Goal: Task Accomplishment & Management: Complete application form

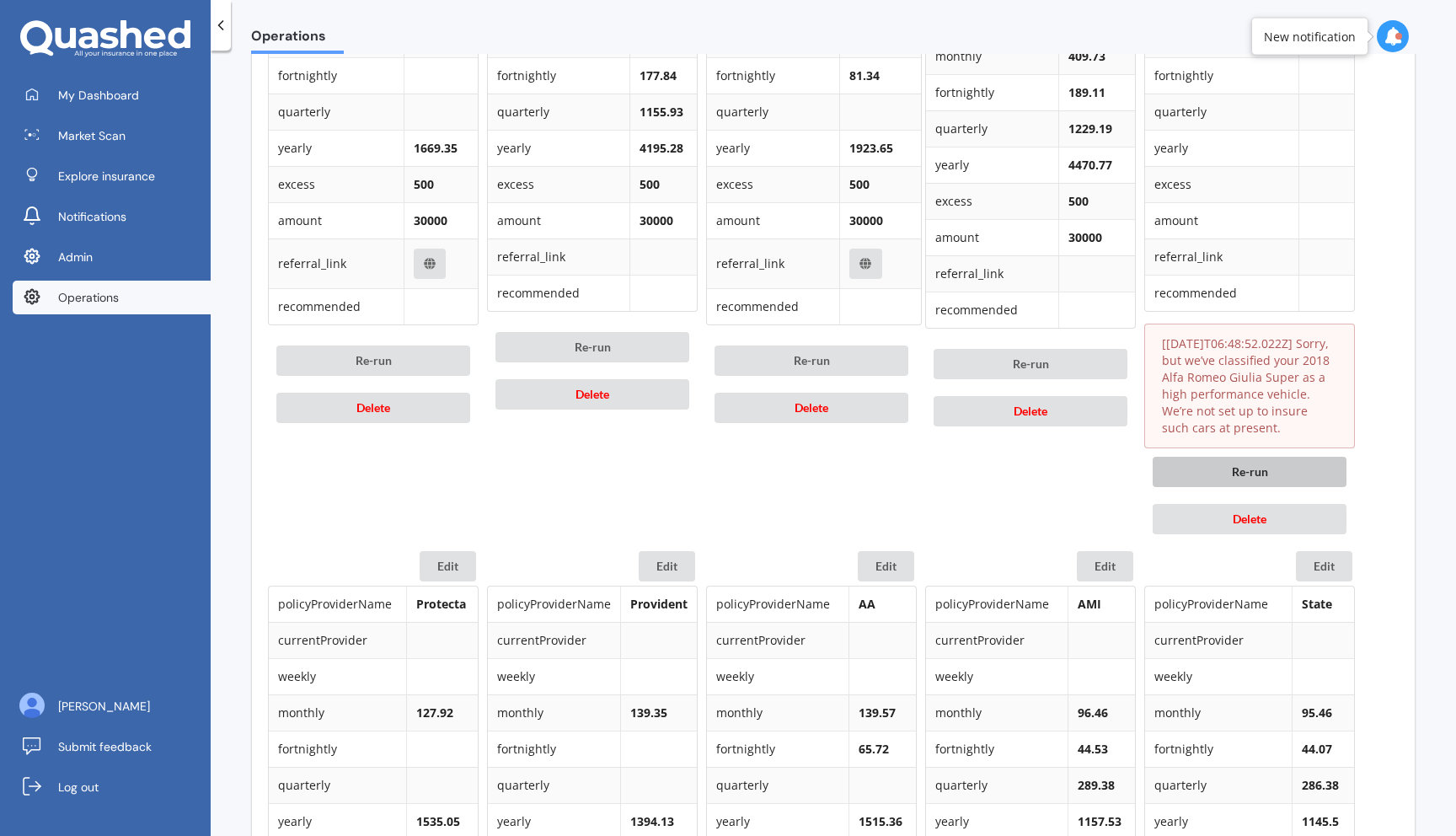
scroll to position [1021, 0]
click at [1258, 504] on div "Re-run Delete" at bounding box center [1249, 497] width 210 height 95
click at [1250, 515] on span "Delete" at bounding box center [1249, 521] width 34 height 15
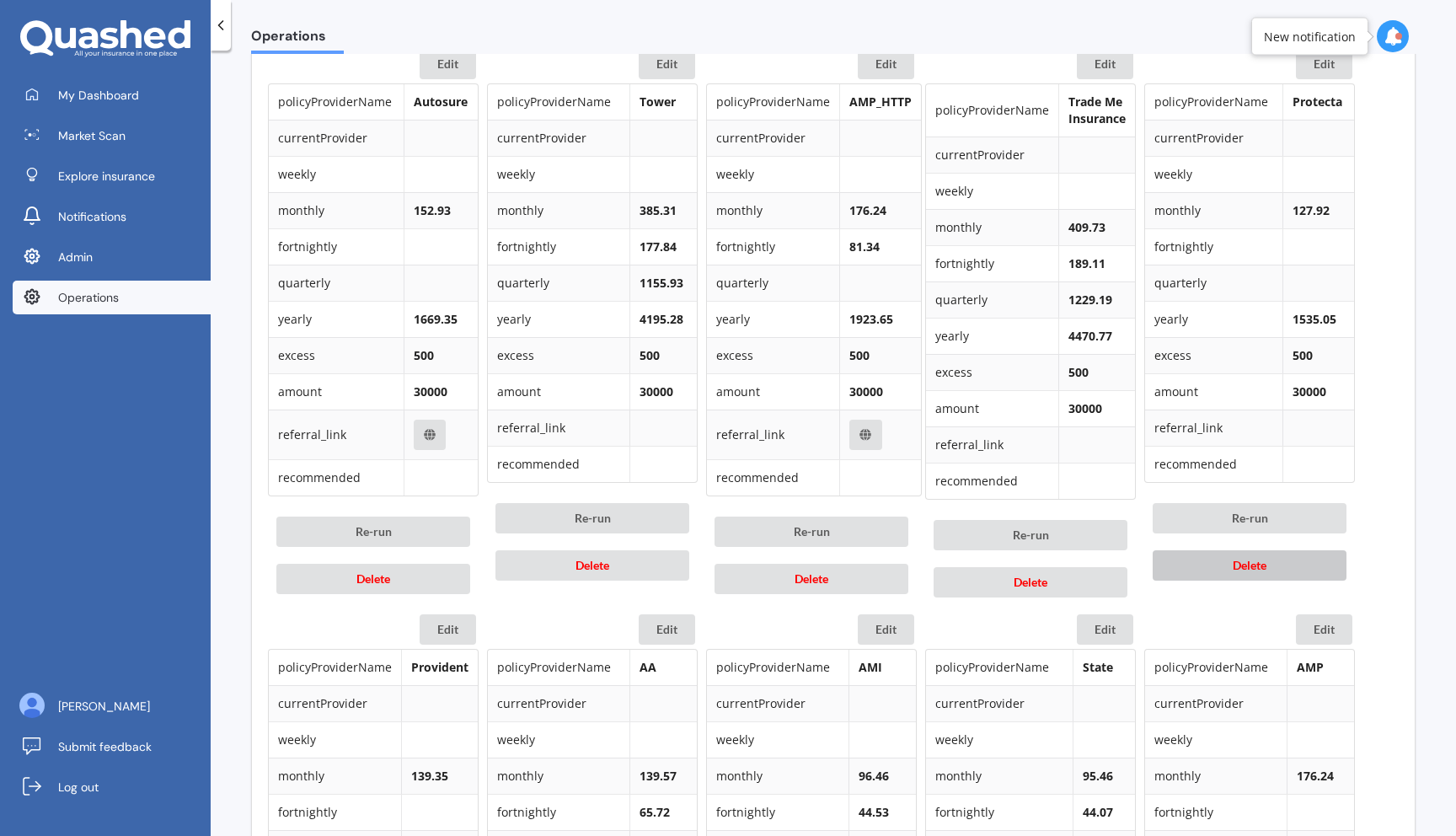
scroll to position [845, 0]
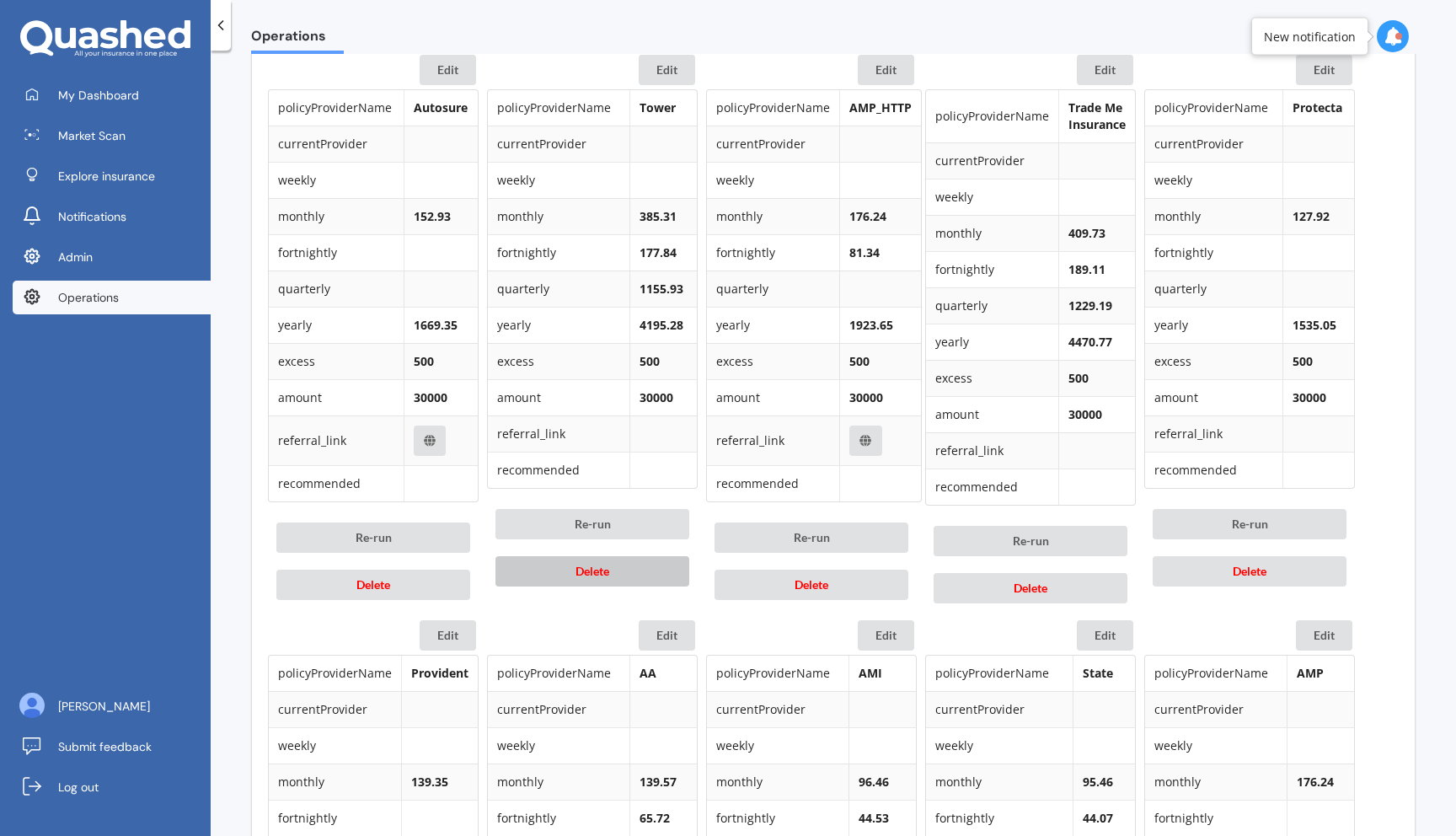
click at [648, 579] on button "Delete" at bounding box center [592, 571] width 194 height 30
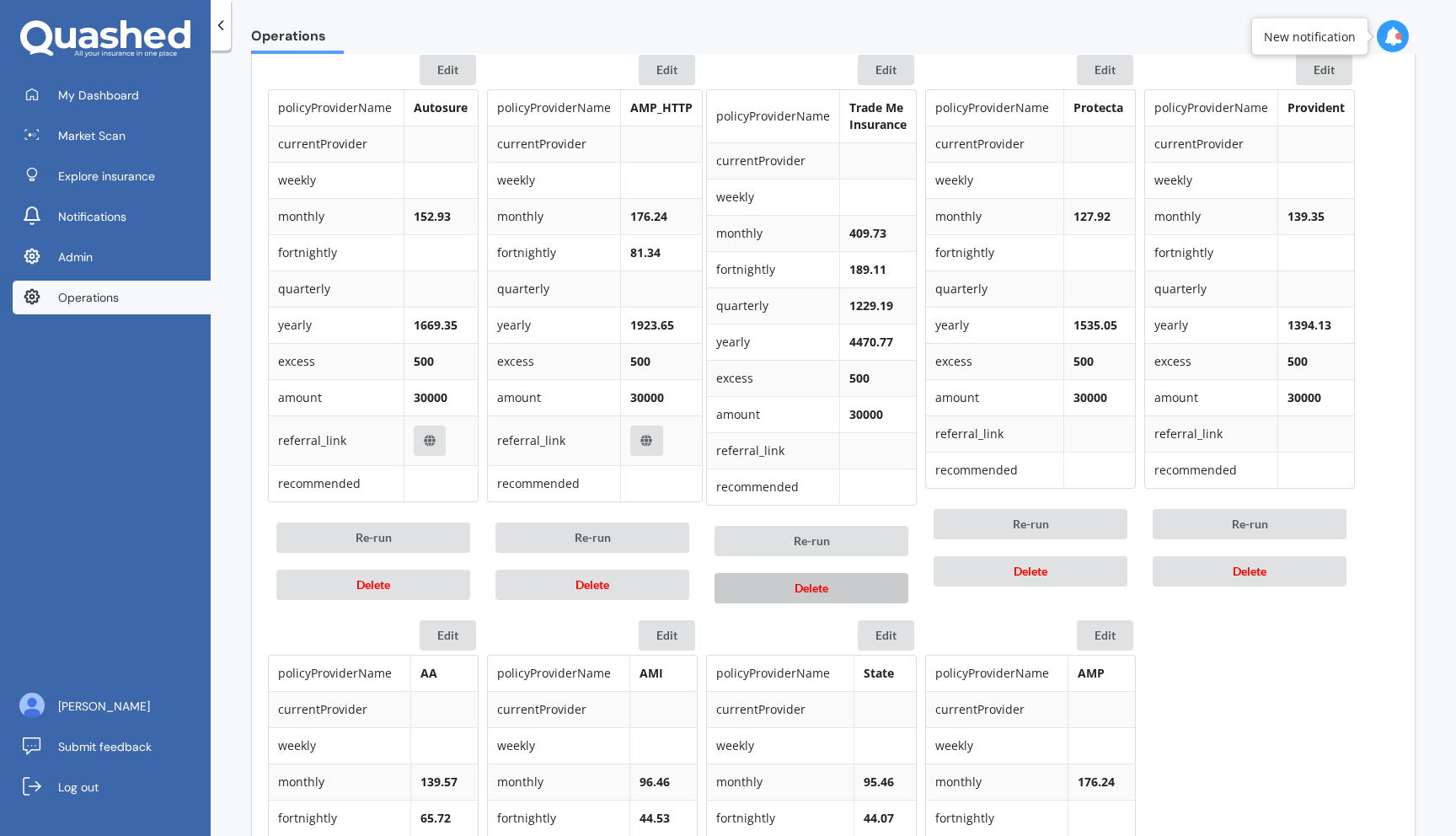
click at [851, 599] on button "Delete" at bounding box center [811, 588] width 194 height 30
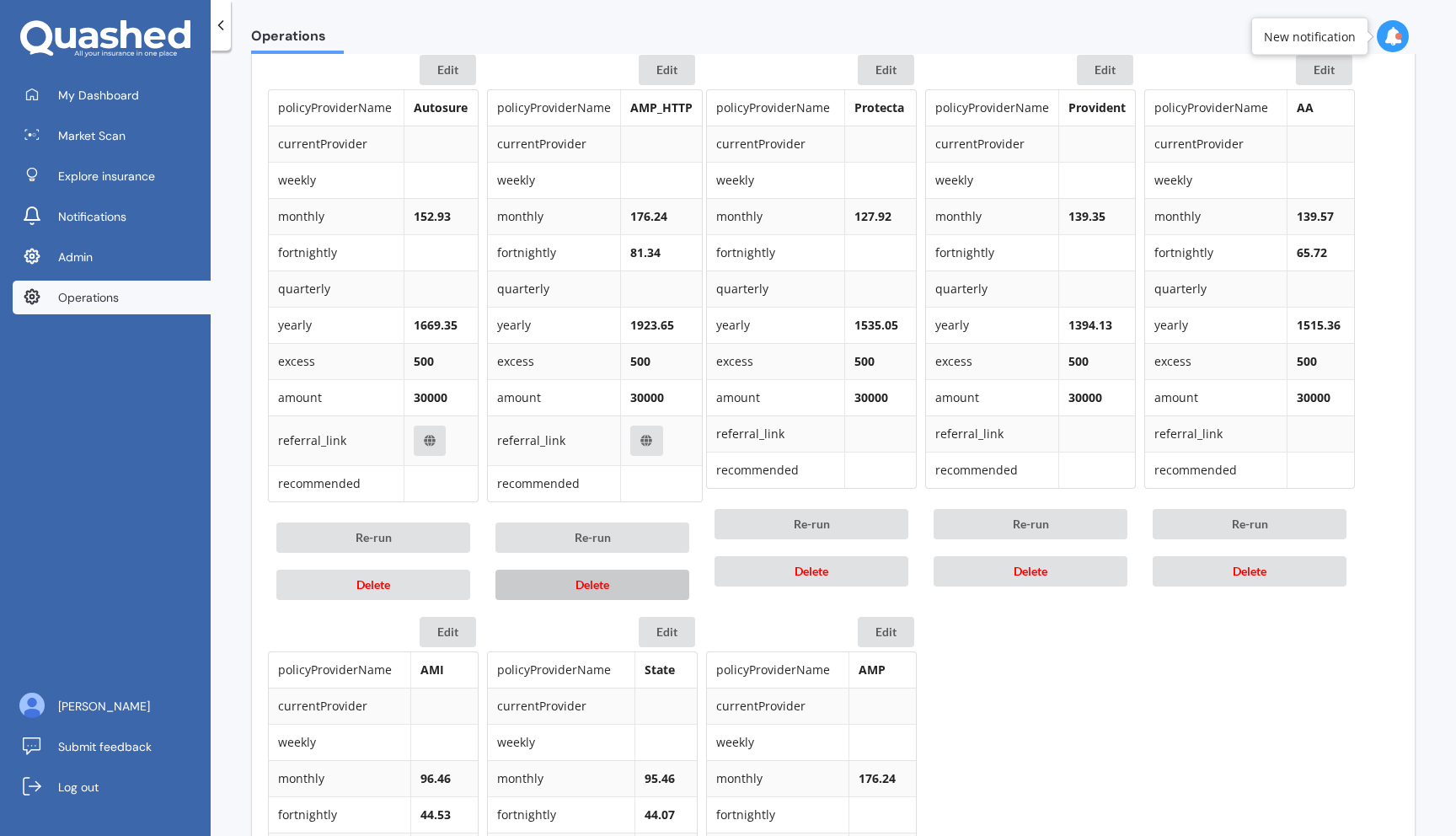
click at [616, 584] on button "Delete" at bounding box center [592, 584] width 194 height 30
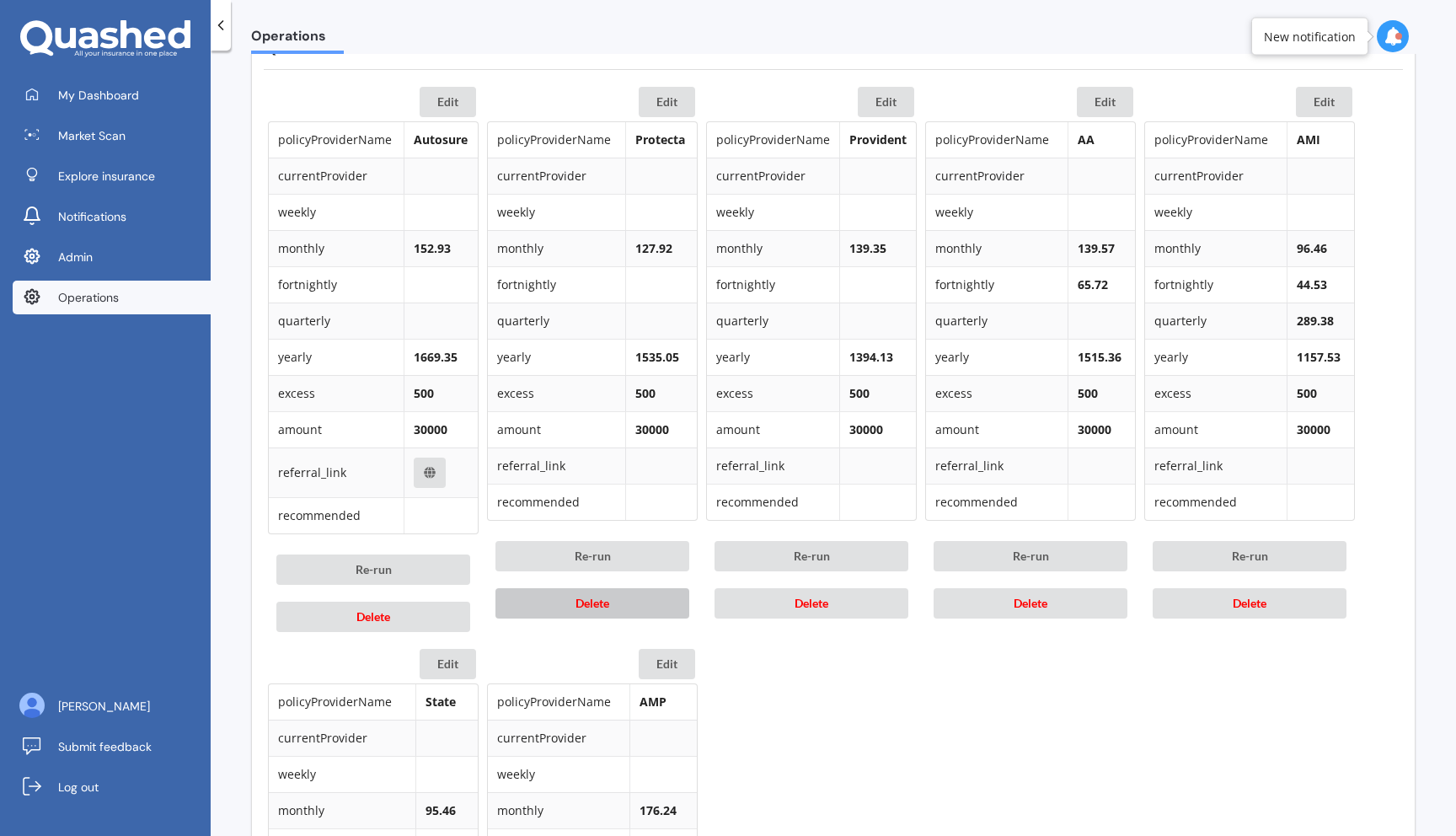
scroll to position [836, 0]
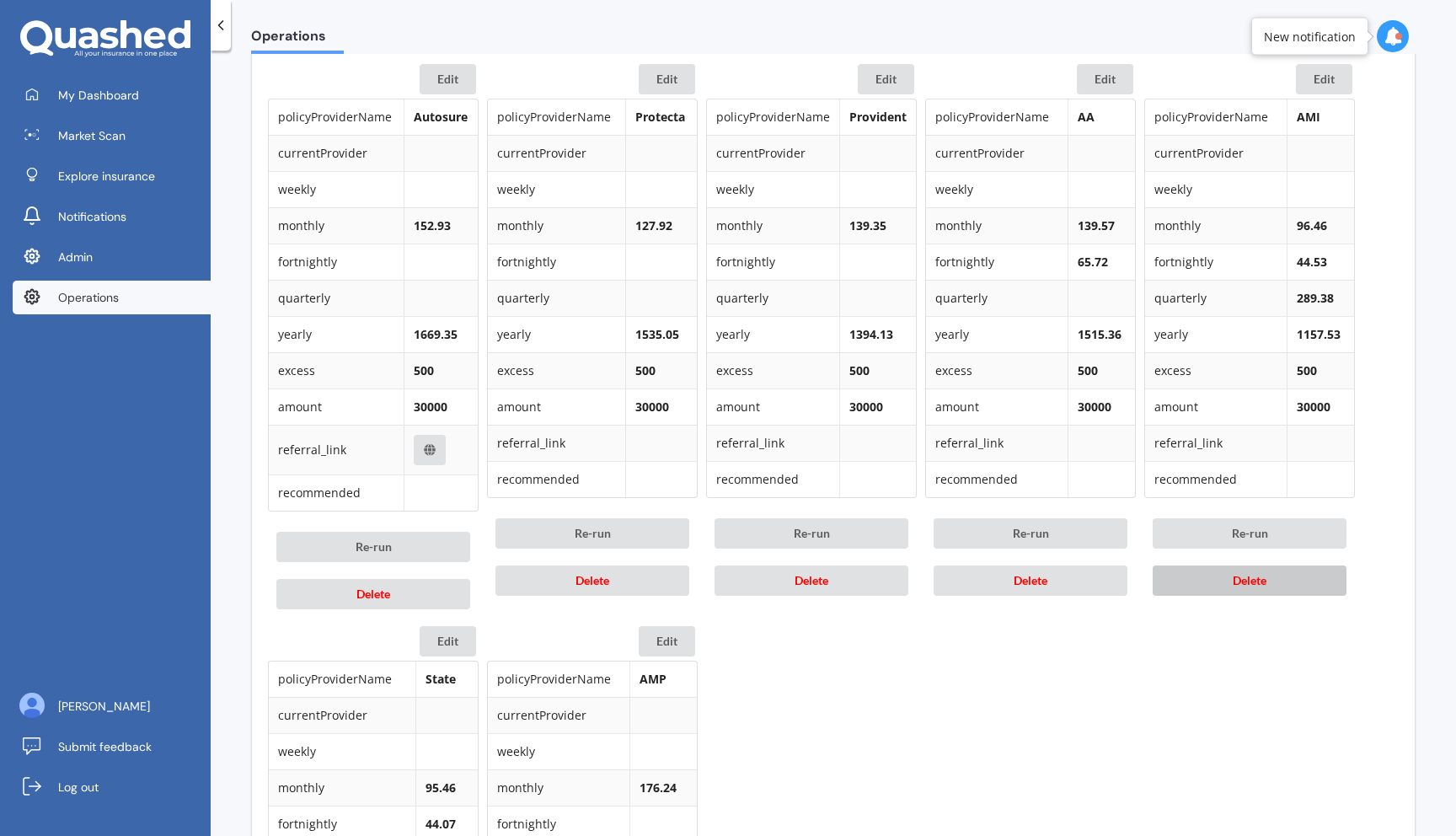
click at [1199, 585] on button "Delete" at bounding box center [1249, 580] width 194 height 30
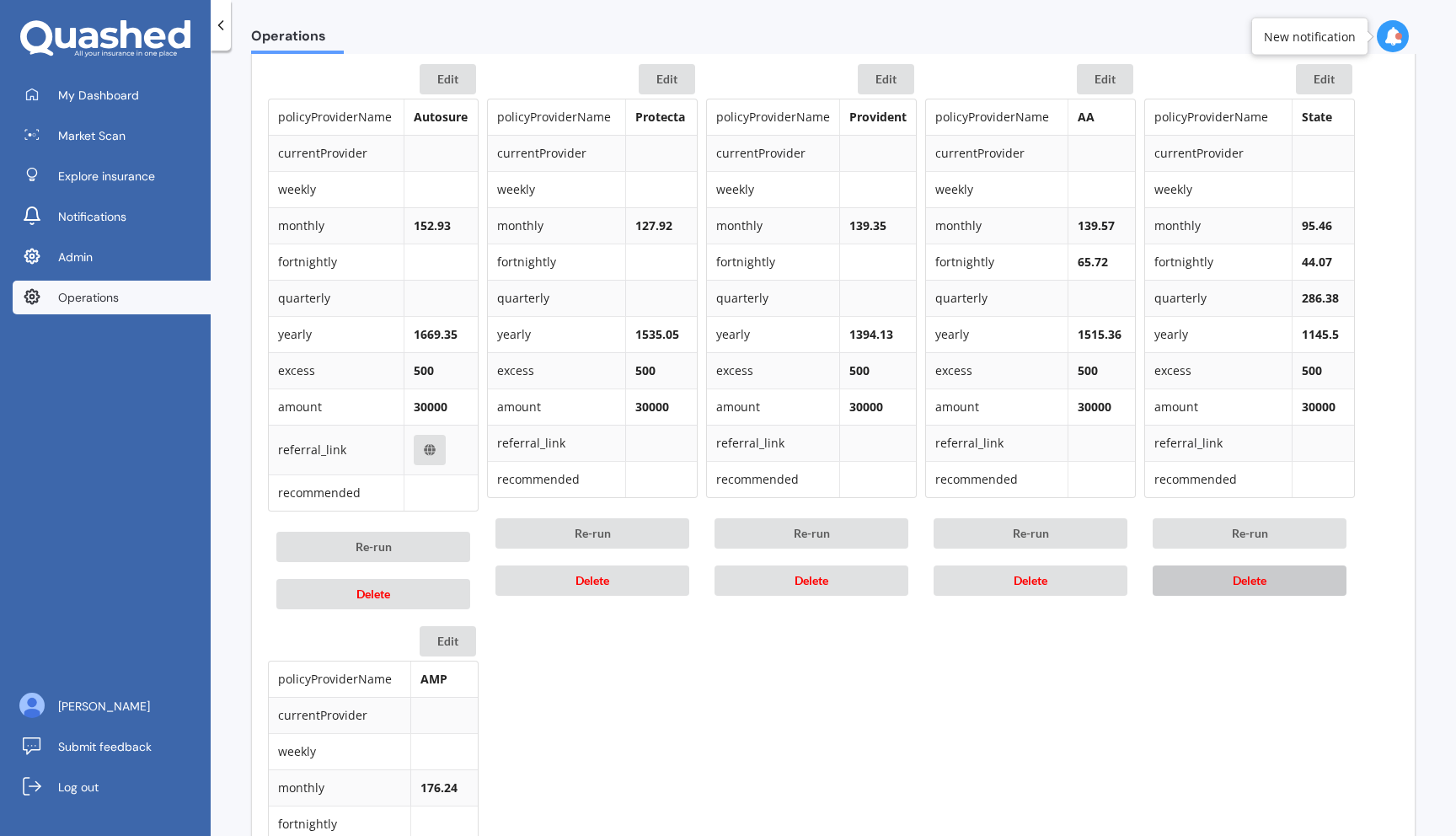
click at [1207, 576] on button "Delete" at bounding box center [1249, 580] width 194 height 30
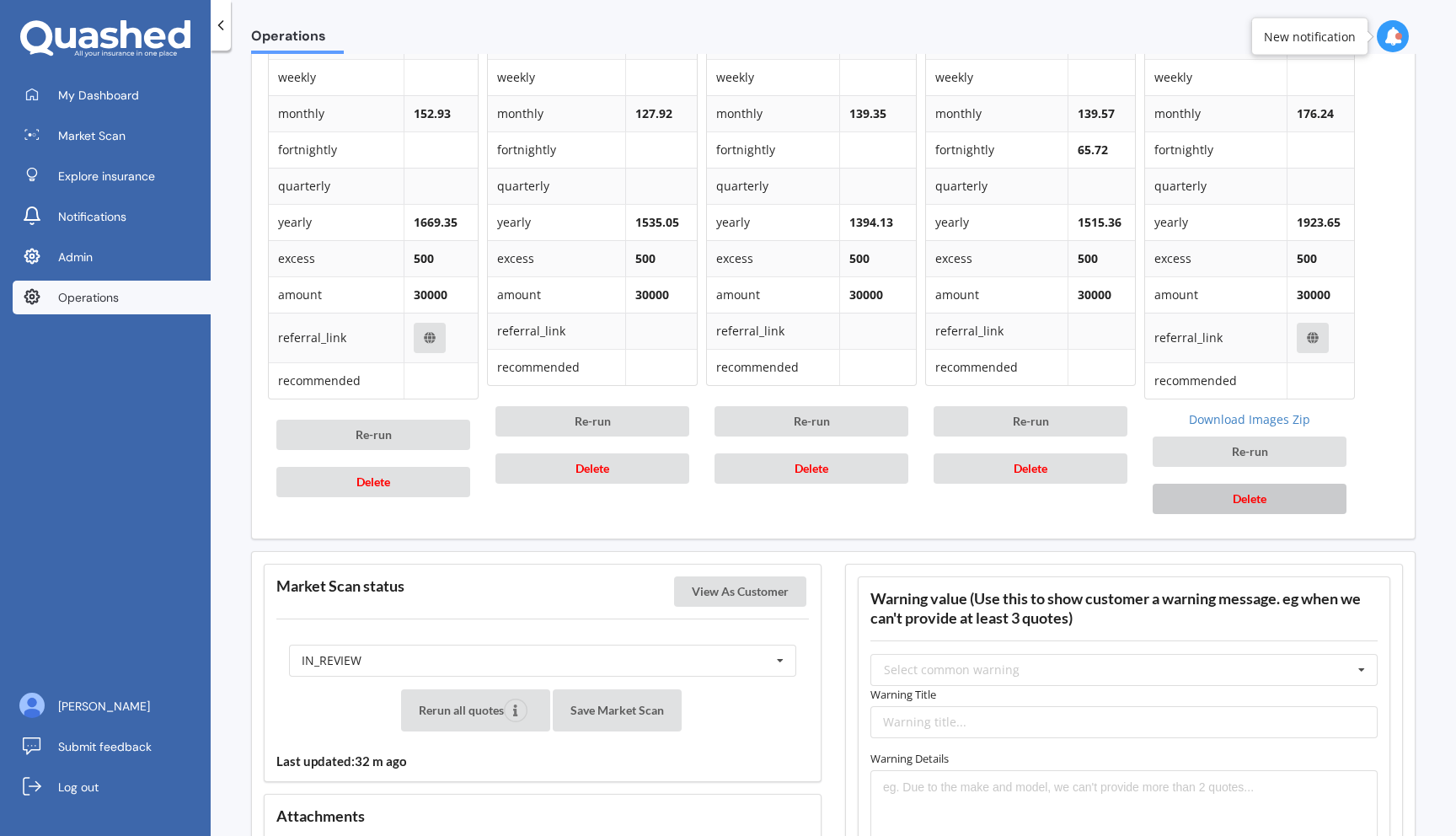
scroll to position [952, 0]
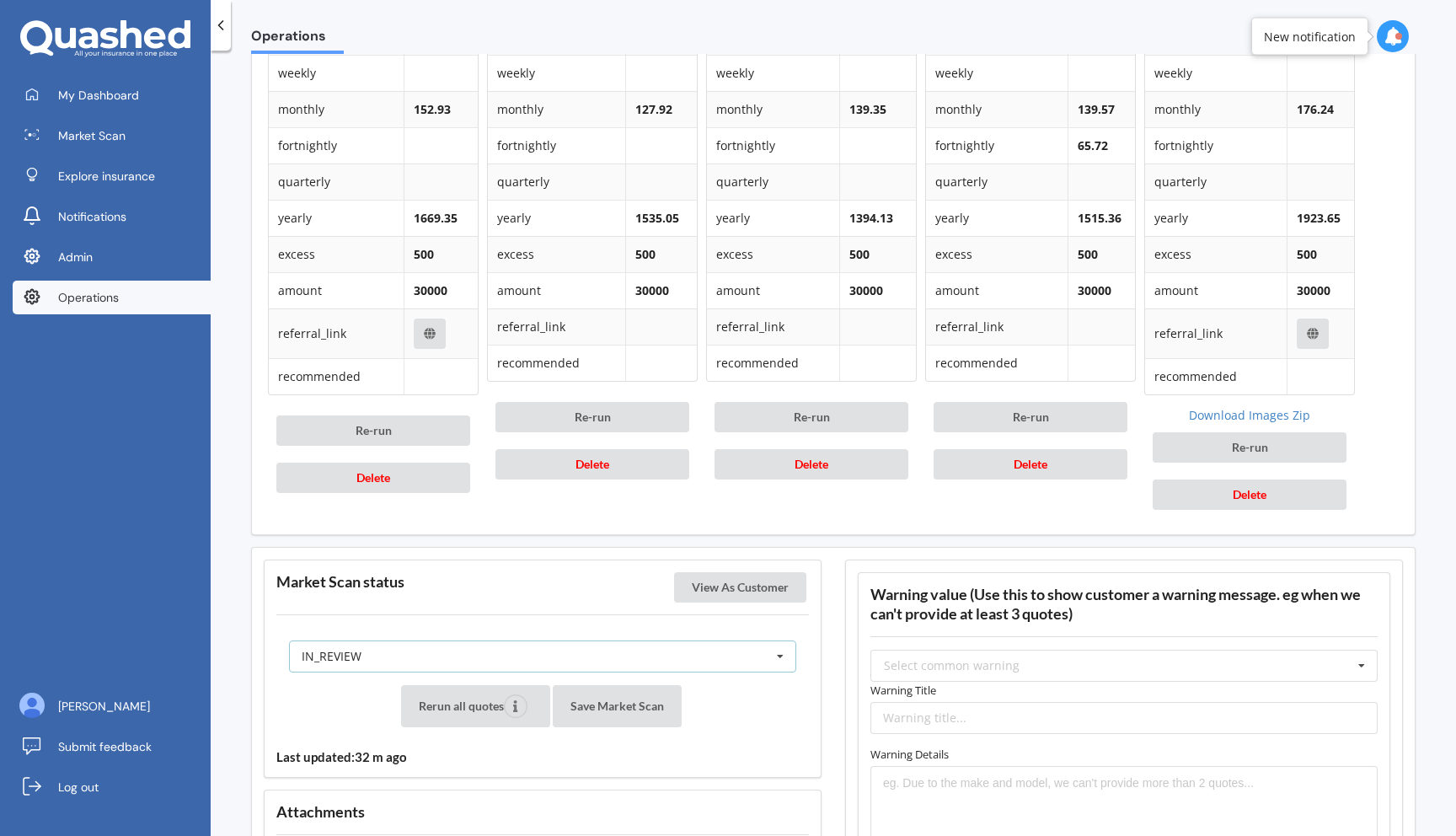
click at [600, 657] on div "IN_REVIEW READY PENDING VIEWED ABANDONED IN_REVIEW" at bounding box center [543, 656] width 507 height 32
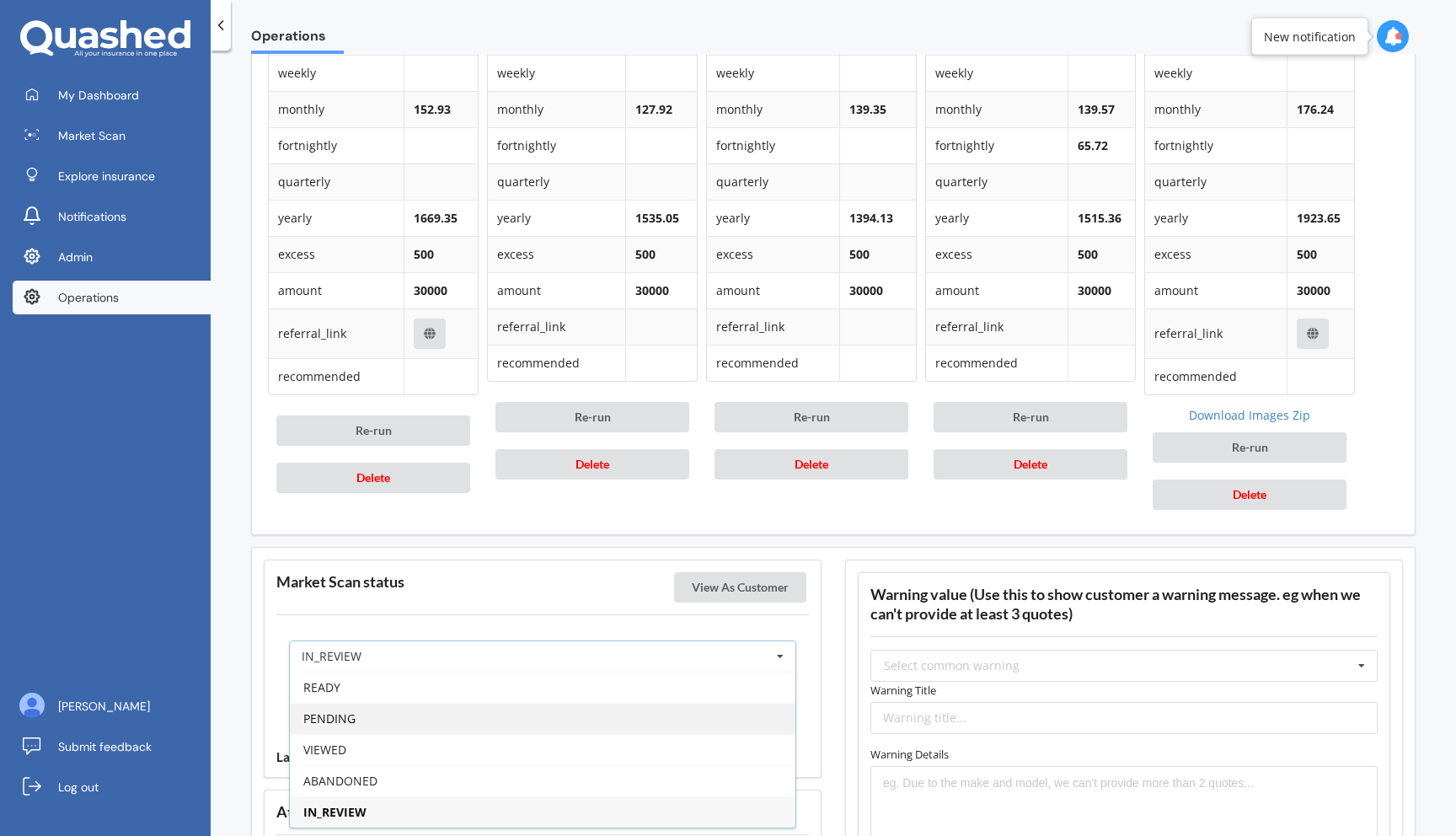
click at [550, 718] on div "PENDING" at bounding box center [543, 718] width 505 height 31
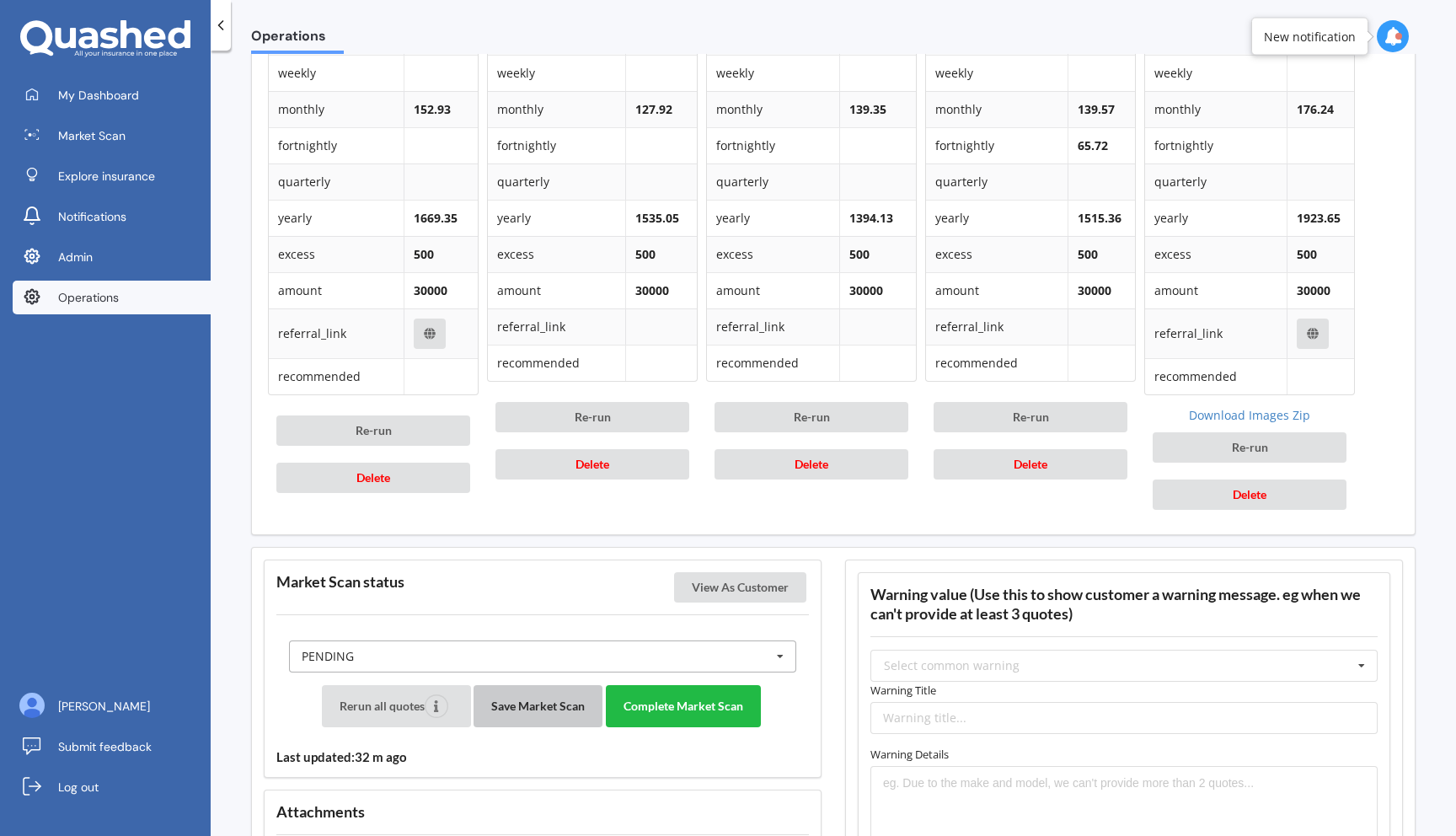
click at [550, 718] on button "Save Market Scan" at bounding box center [537, 706] width 129 height 42
click at [676, 713] on button "Complete Market Scan" at bounding box center [683, 706] width 155 height 42
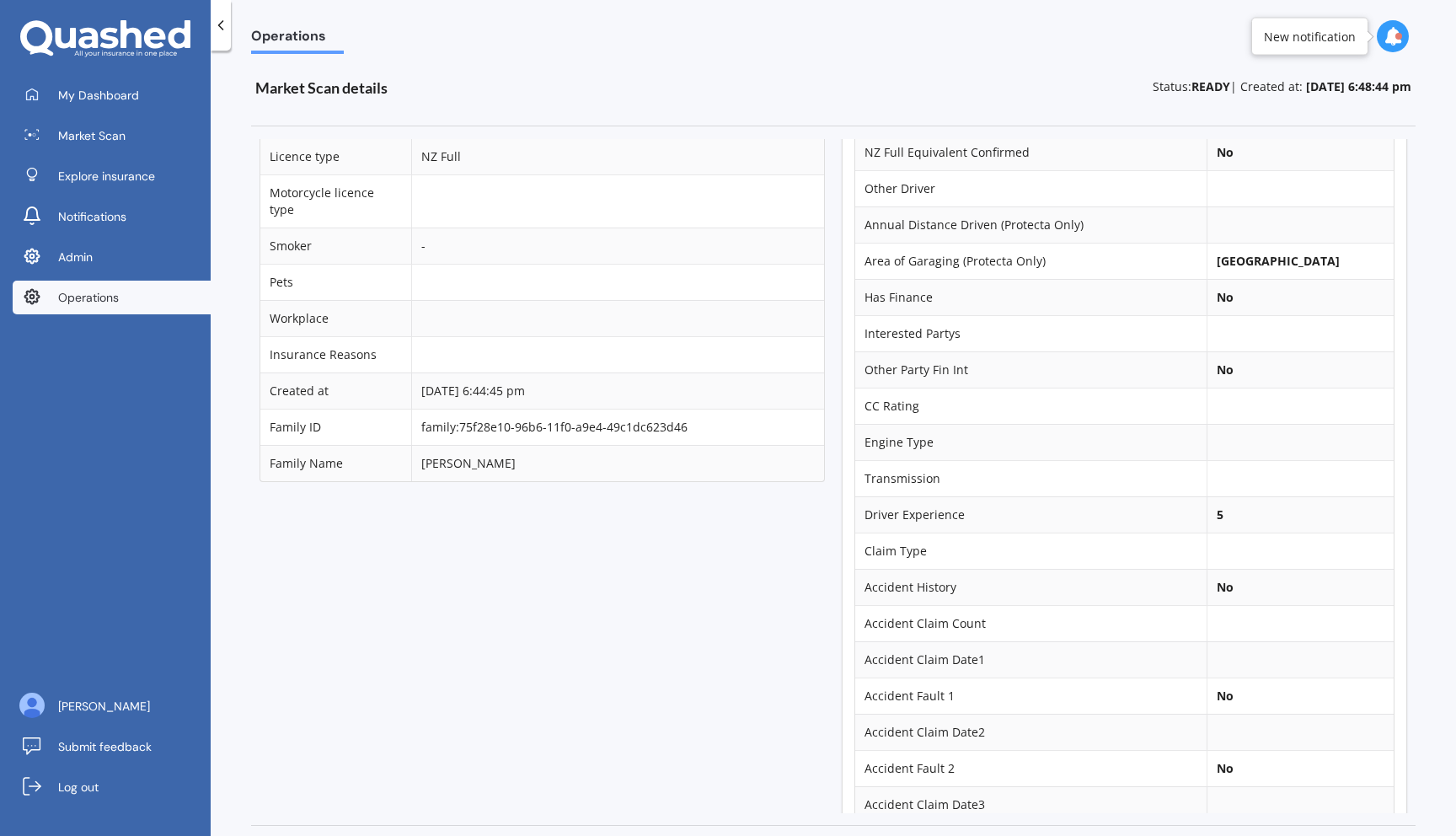
scroll to position [0, 0]
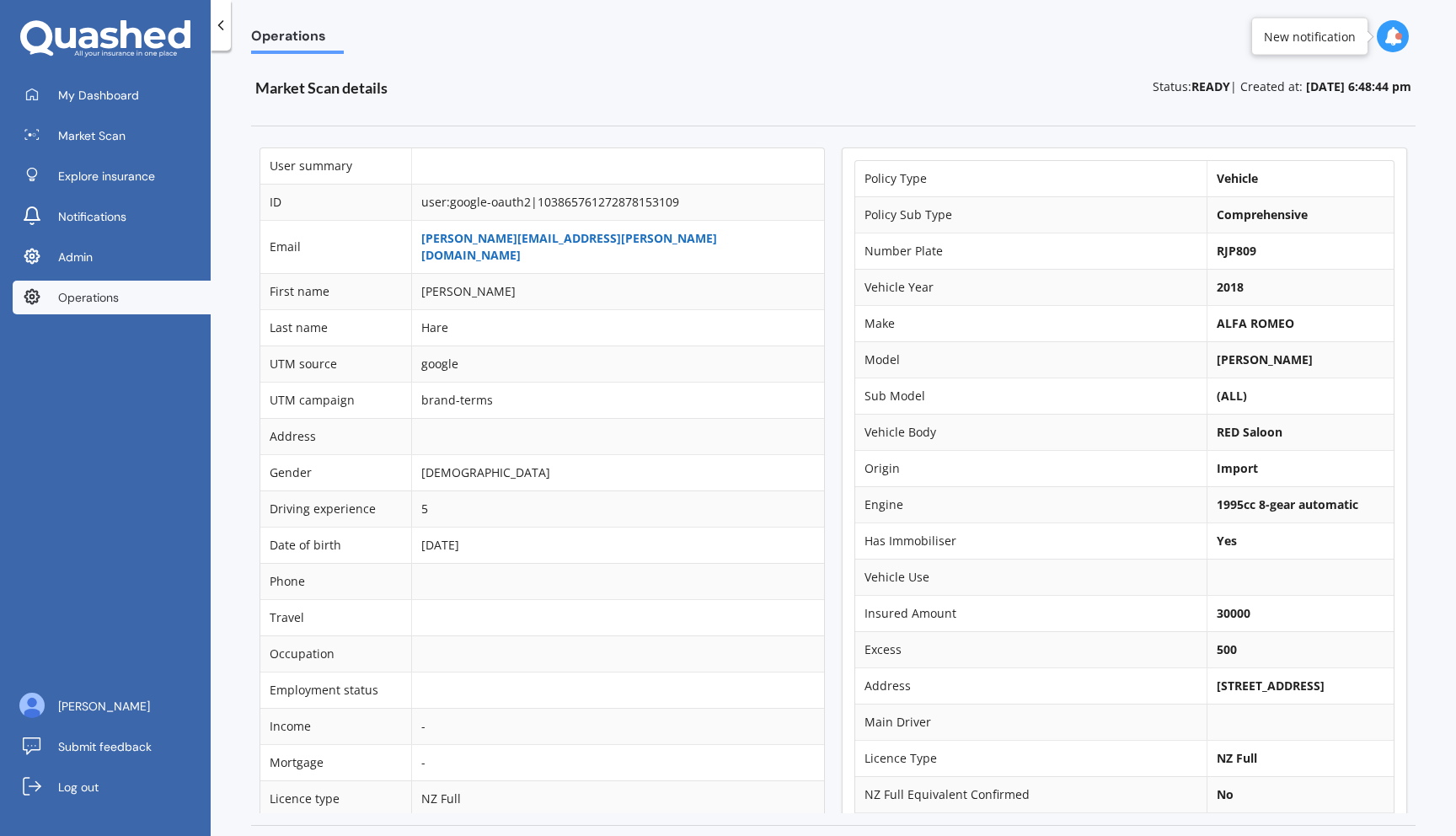
click at [577, 239] on link "barry.hare@vitesse.co.nz" at bounding box center [570, 246] width 296 height 33
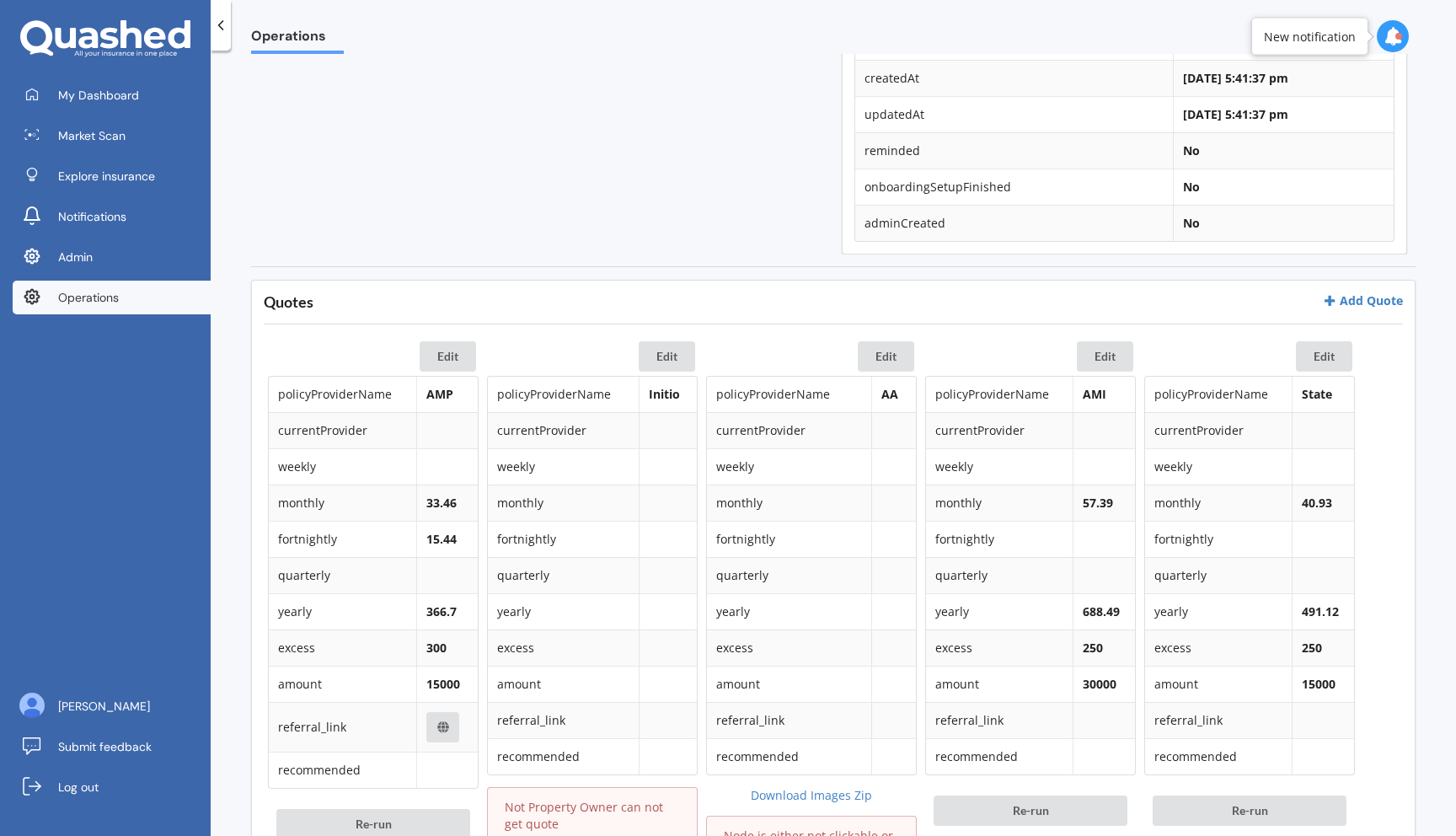
scroll to position [864, 0]
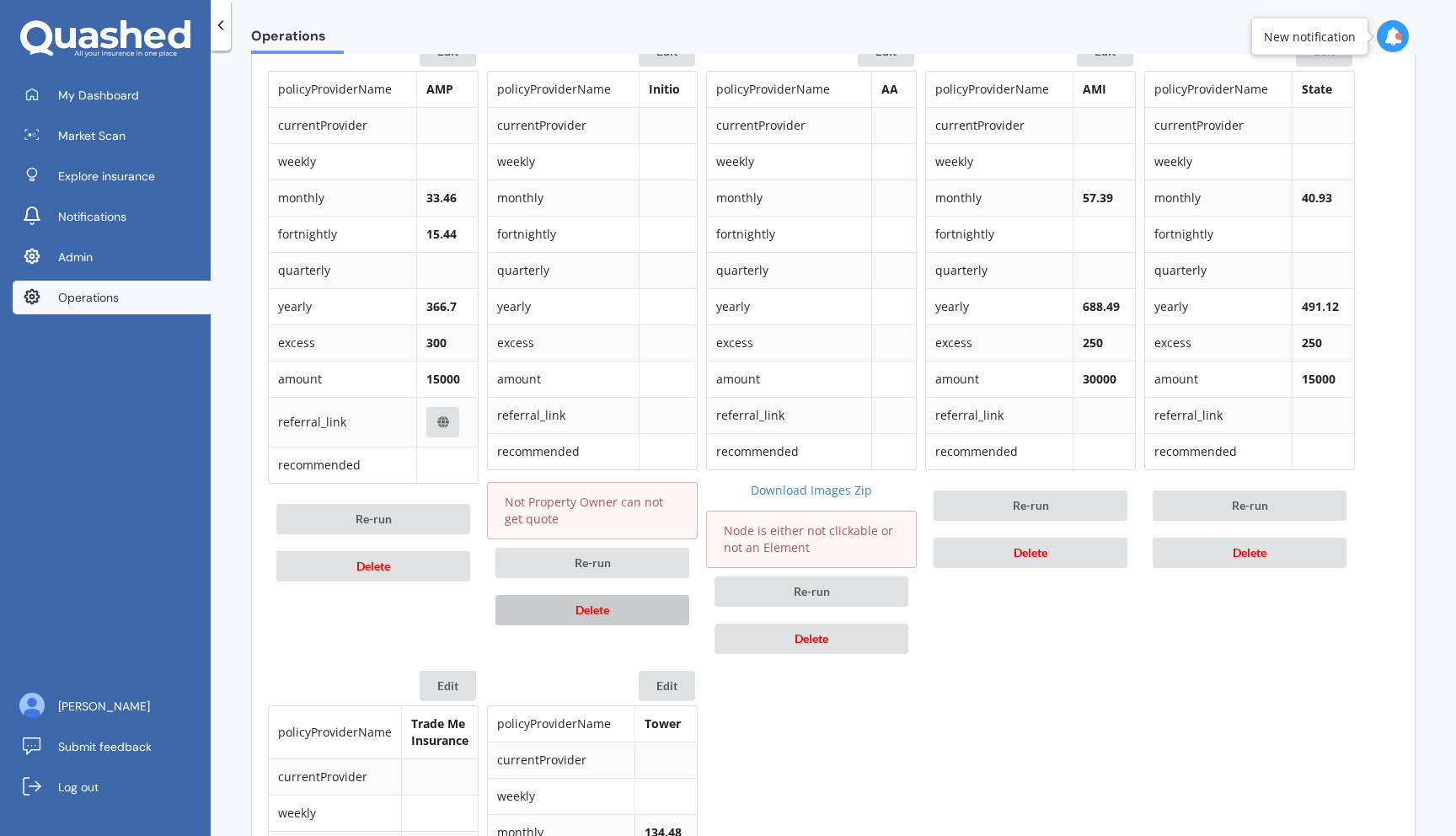
click at [638, 605] on button "Delete" at bounding box center [592, 610] width 194 height 30
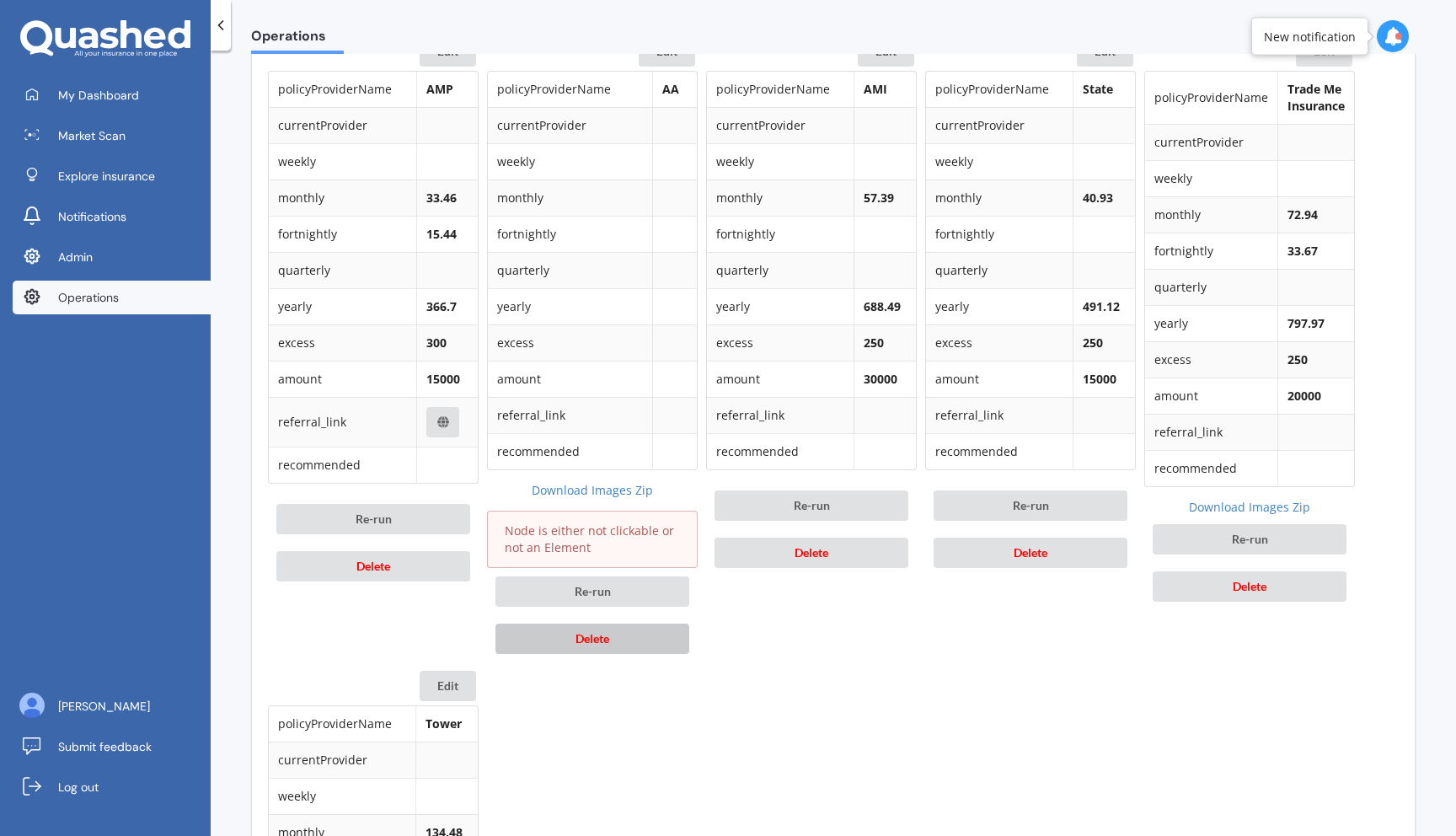
click at [626, 631] on button "Delete" at bounding box center [592, 638] width 194 height 30
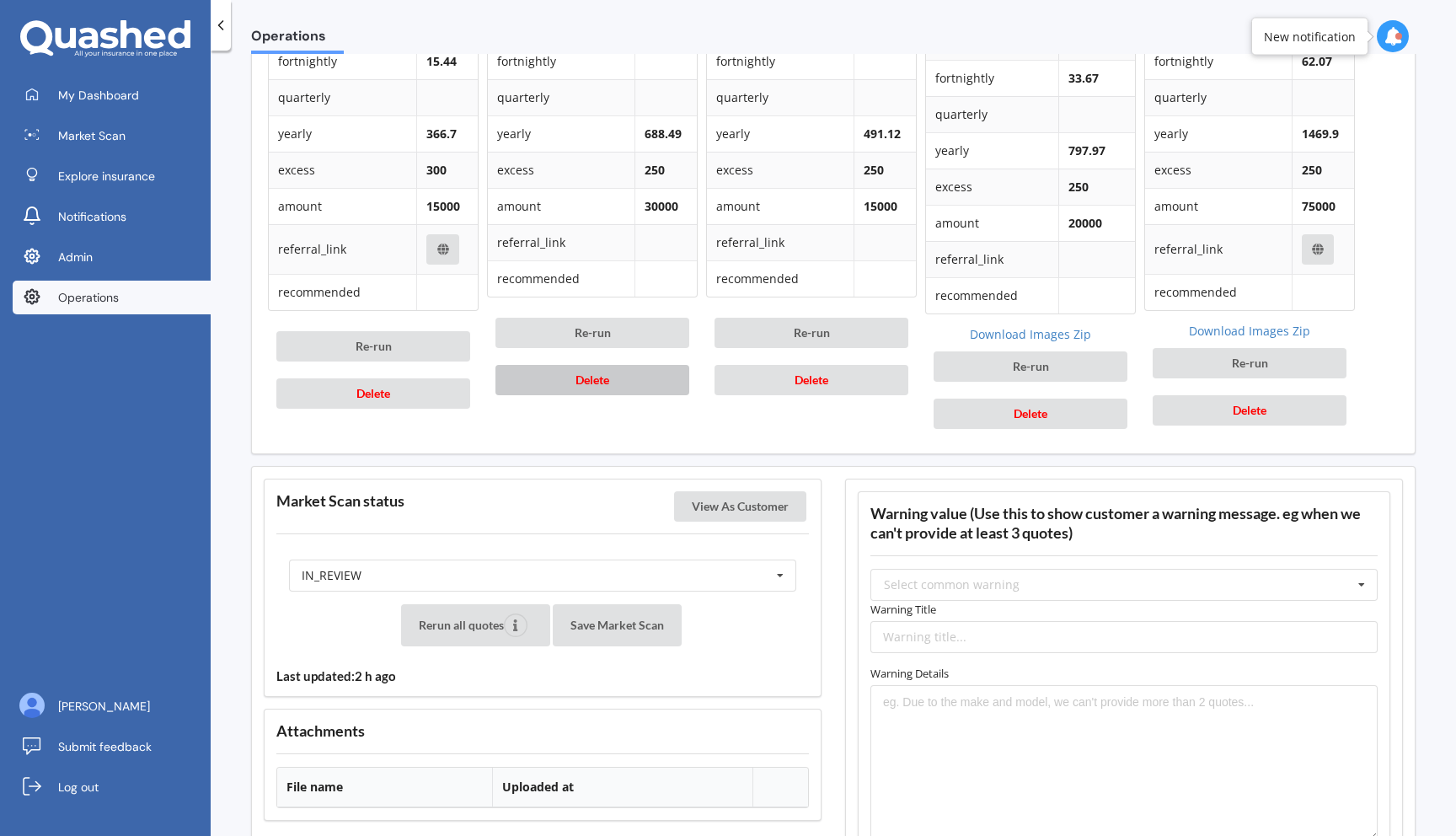
scroll to position [1048, 0]
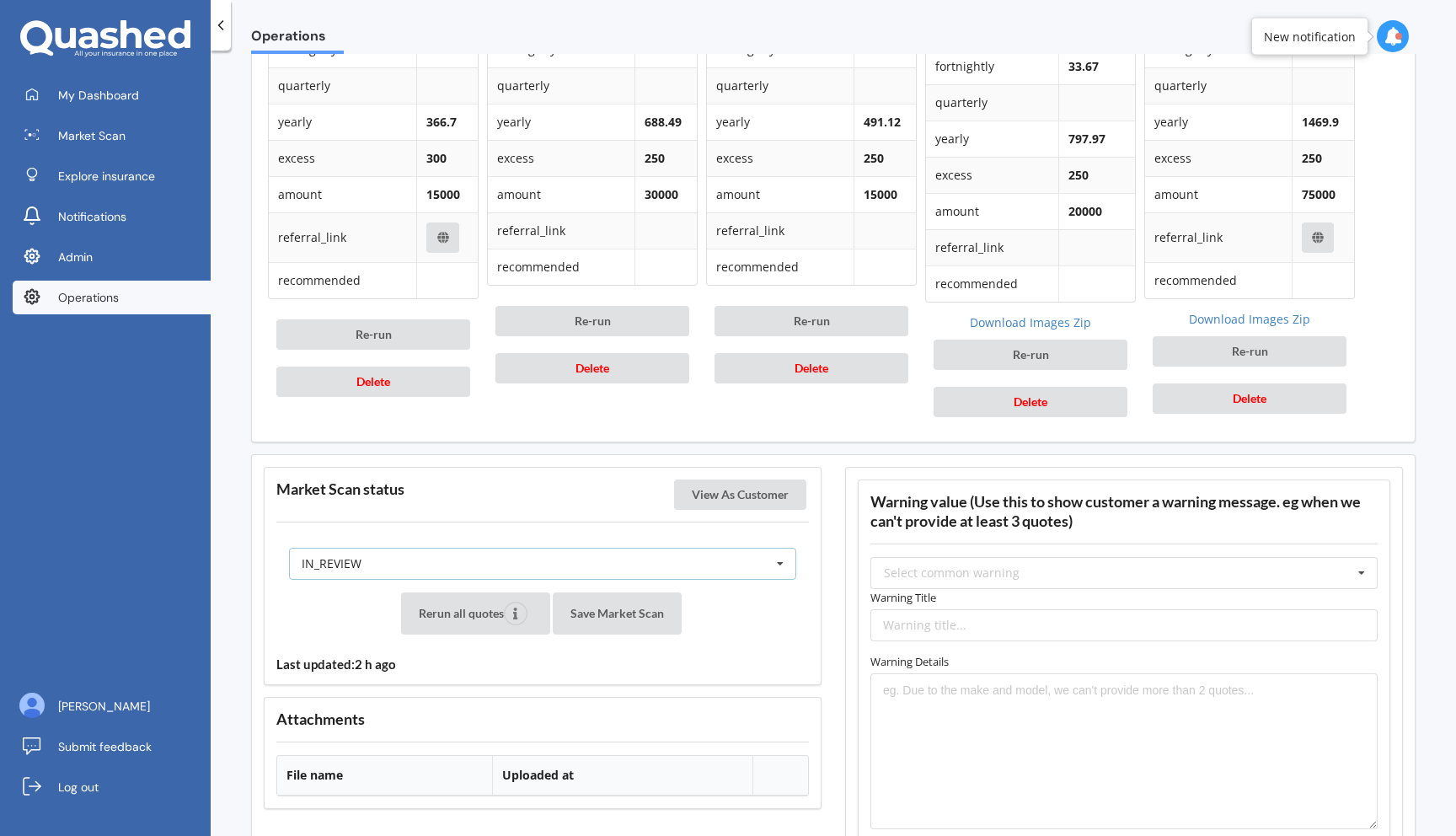
click at [665, 562] on div "IN_REVIEW READY PENDING VIEWED ABANDONED IN_REVIEW" at bounding box center [543, 563] width 507 height 32
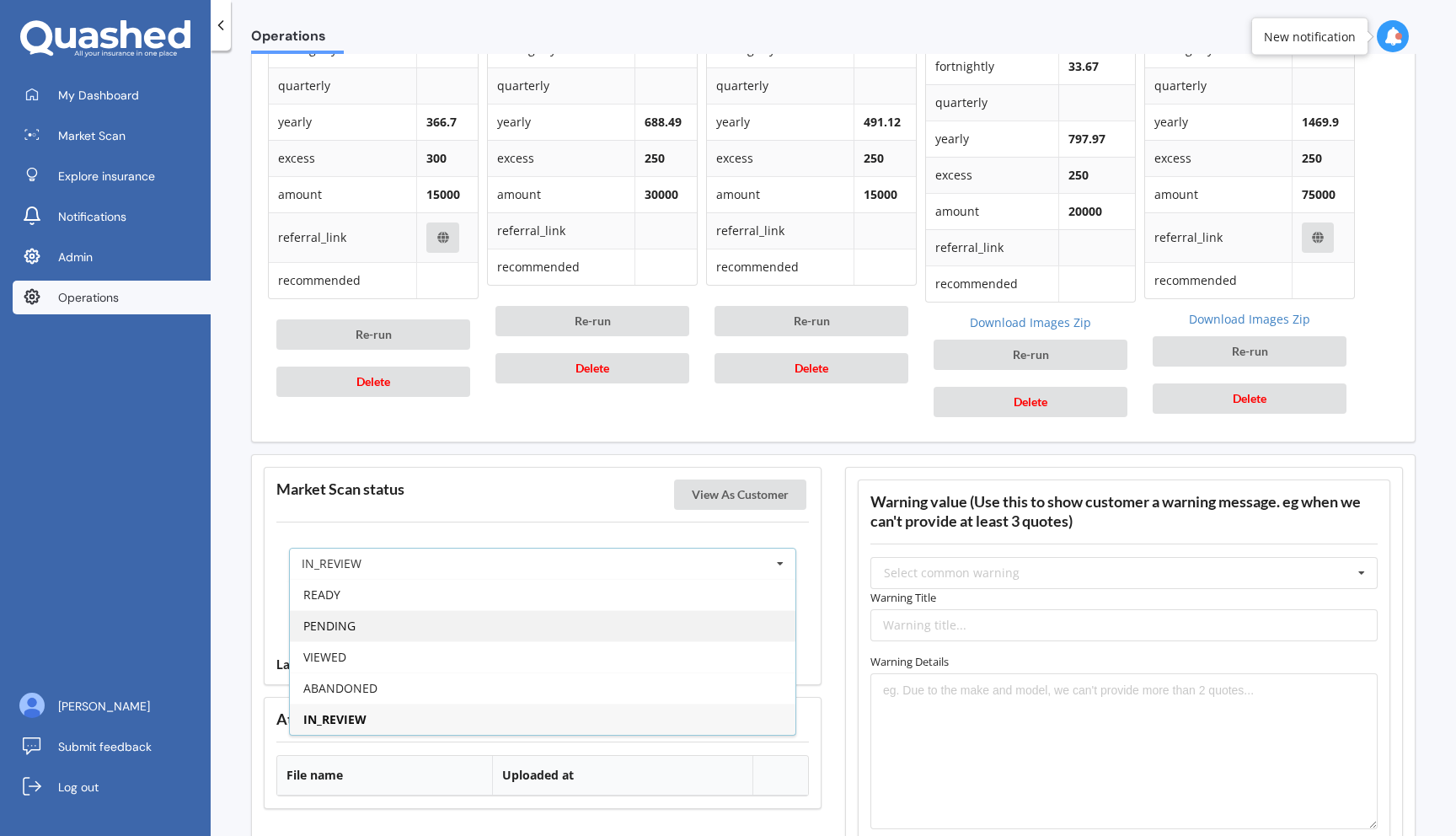
click at [627, 619] on div "PENDING" at bounding box center [543, 626] width 505 height 31
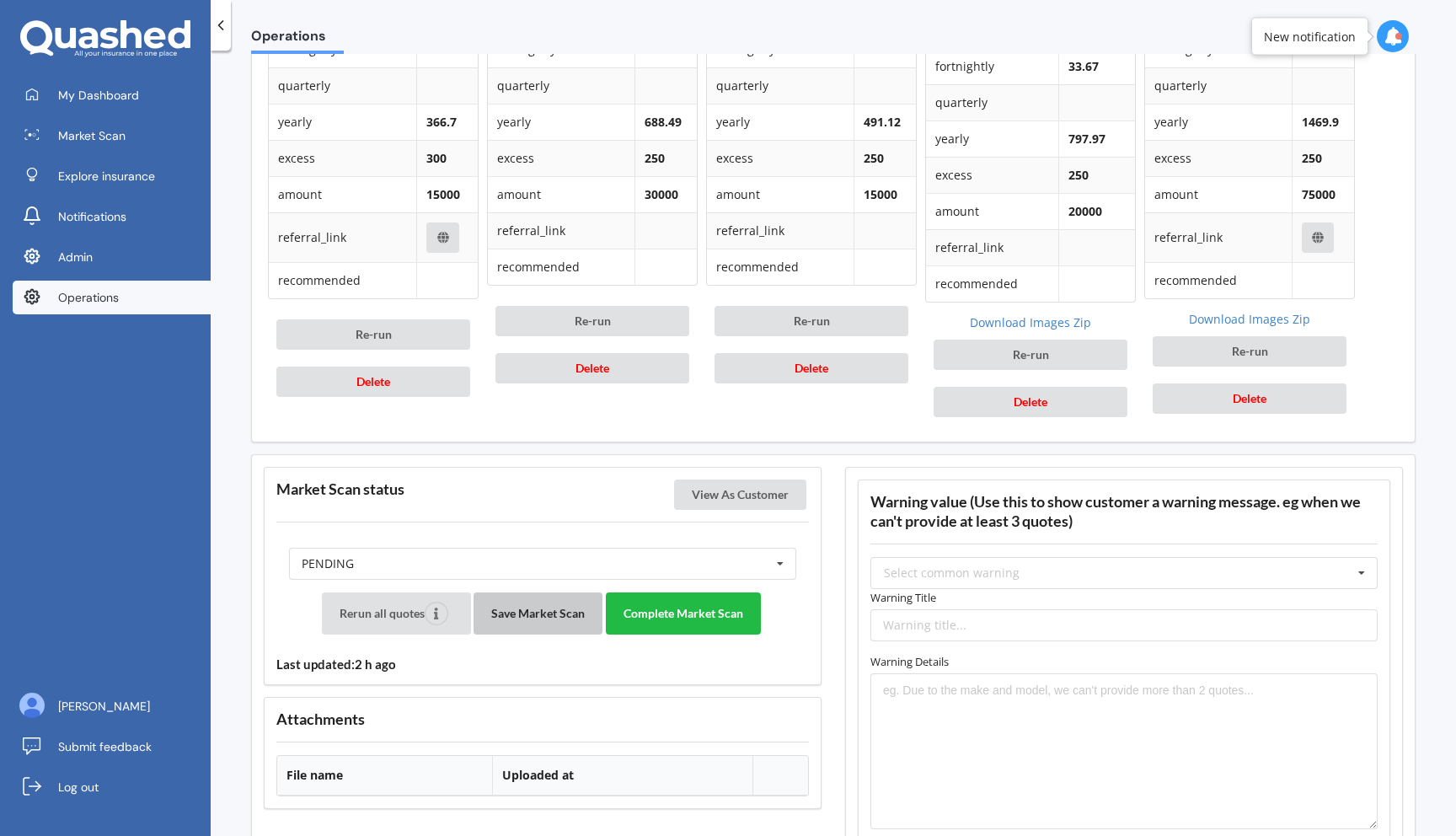
click at [561, 616] on button "Save Market Scan" at bounding box center [537, 614] width 129 height 42
click at [707, 616] on button "Complete Market Scan" at bounding box center [683, 614] width 155 height 42
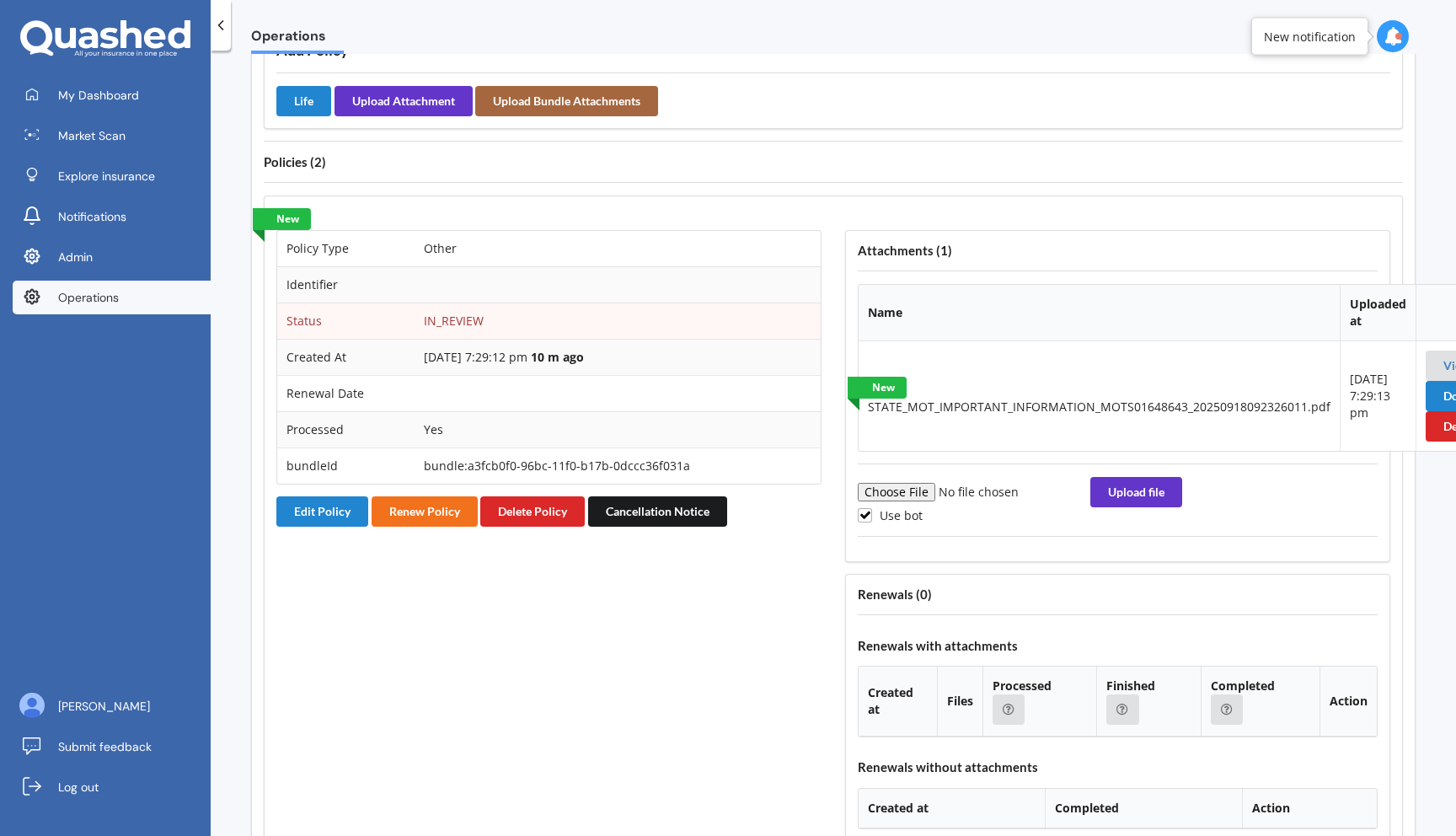
scroll to position [1323, 0]
click at [1443, 373] on link "View" at bounding box center [1456, 367] width 27 height 15
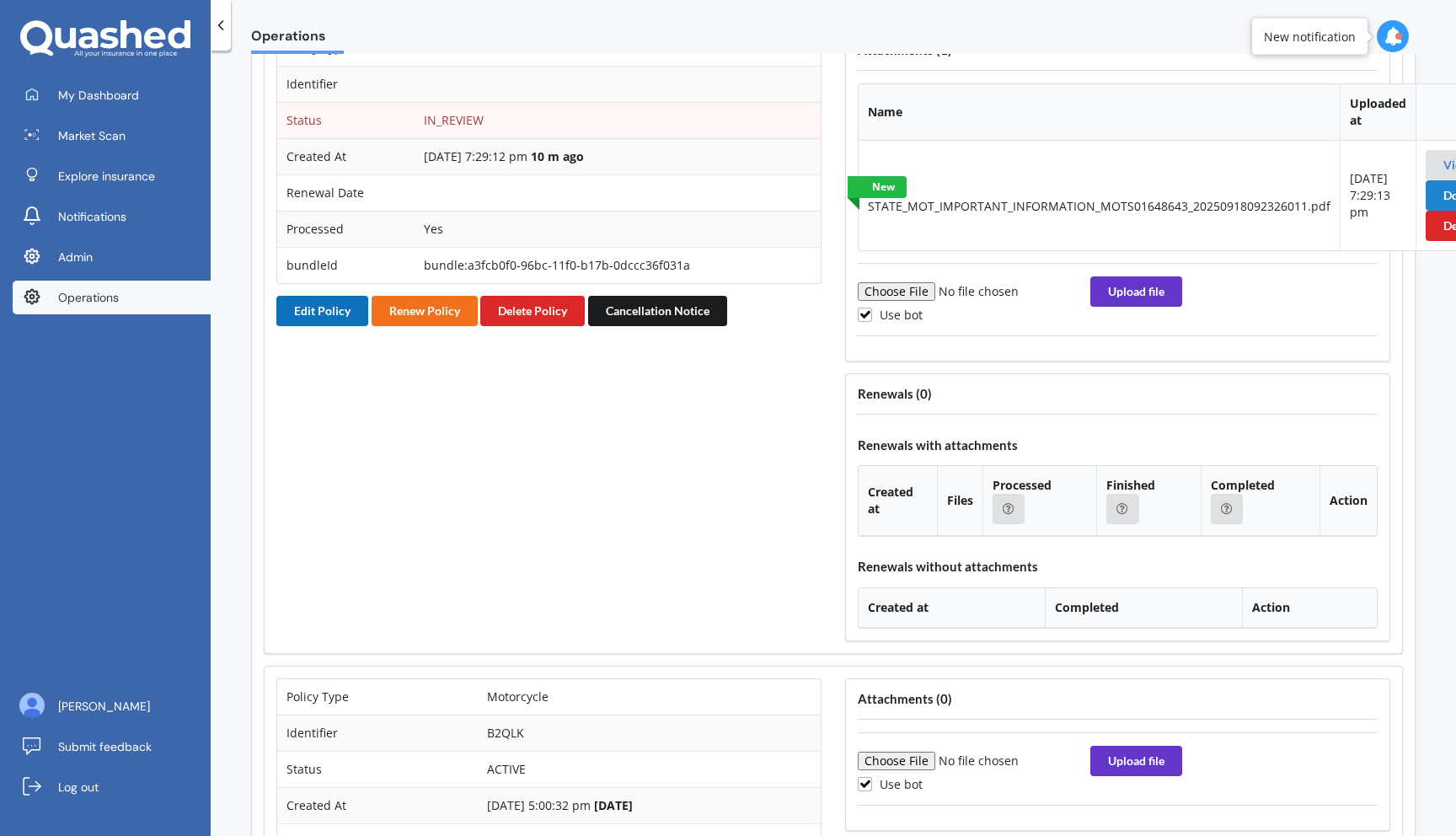
click at [318, 326] on button "Edit Policy" at bounding box center [322, 311] width 92 height 30
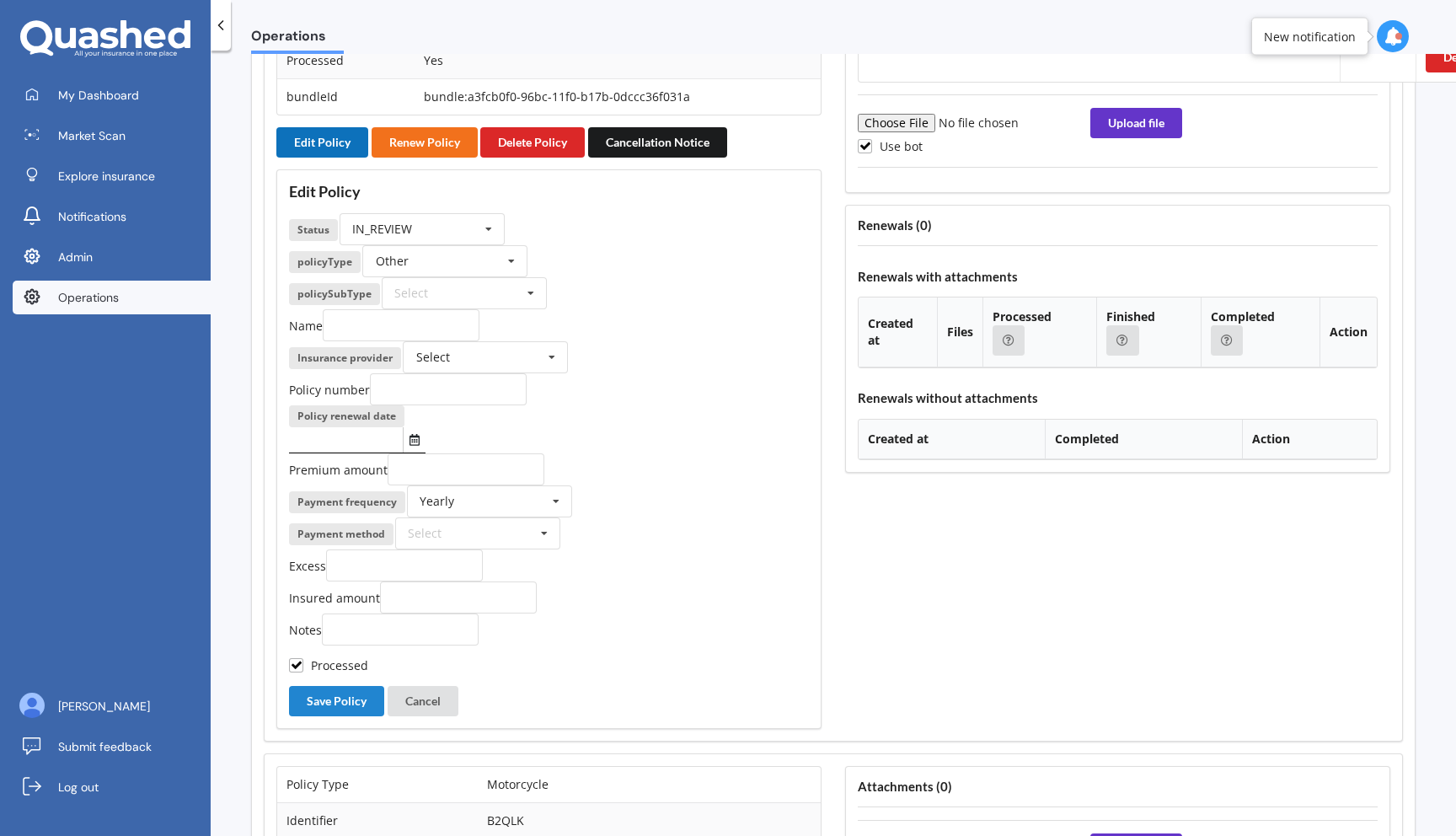
scroll to position [1700, 6]
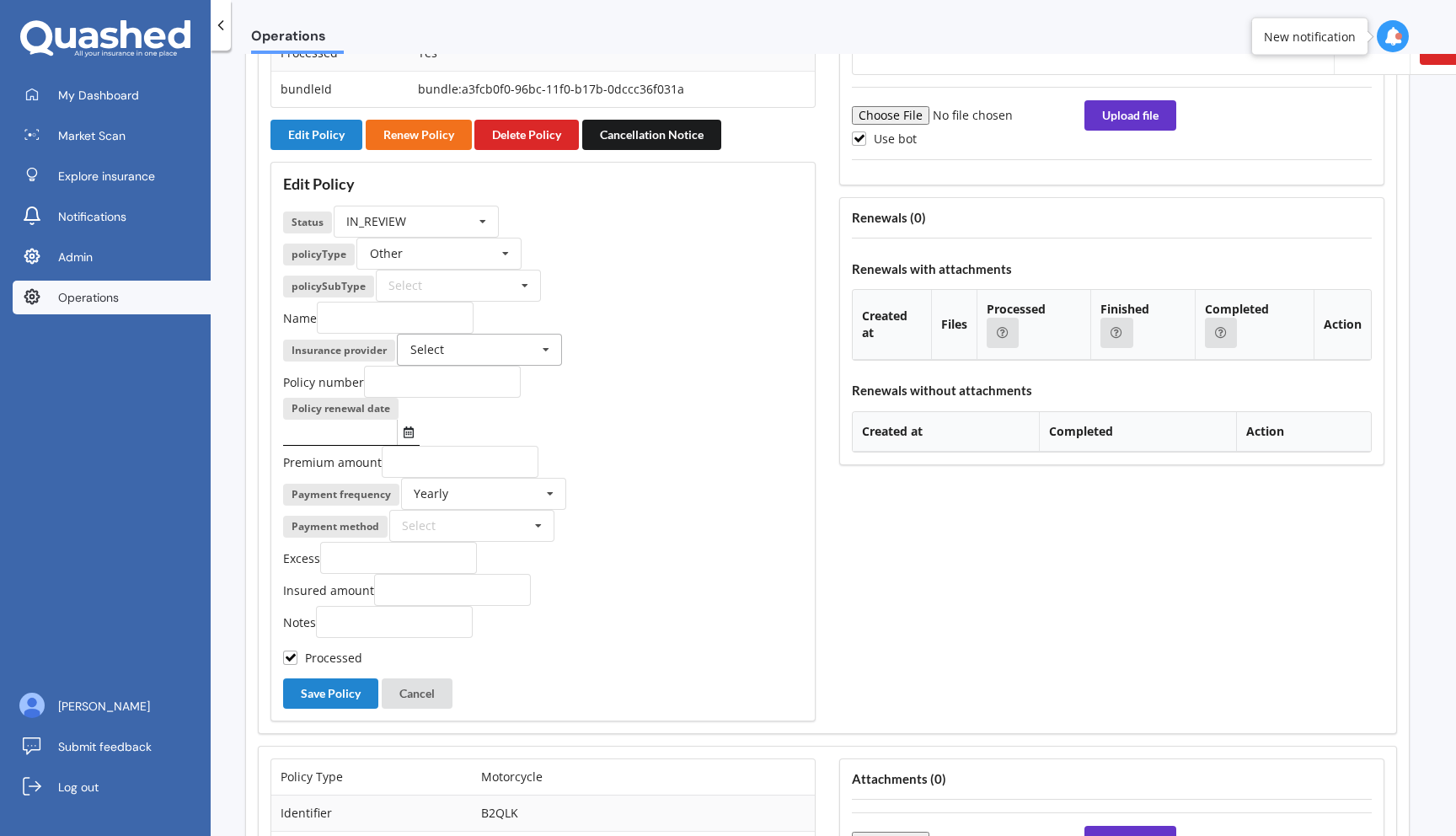
click at [437, 356] on div "Select" at bounding box center [427, 349] width 34 height 12
type input "sy"
click at [456, 269] on input "text" at bounding box center [440, 254] width 164 height 30
type input "b"
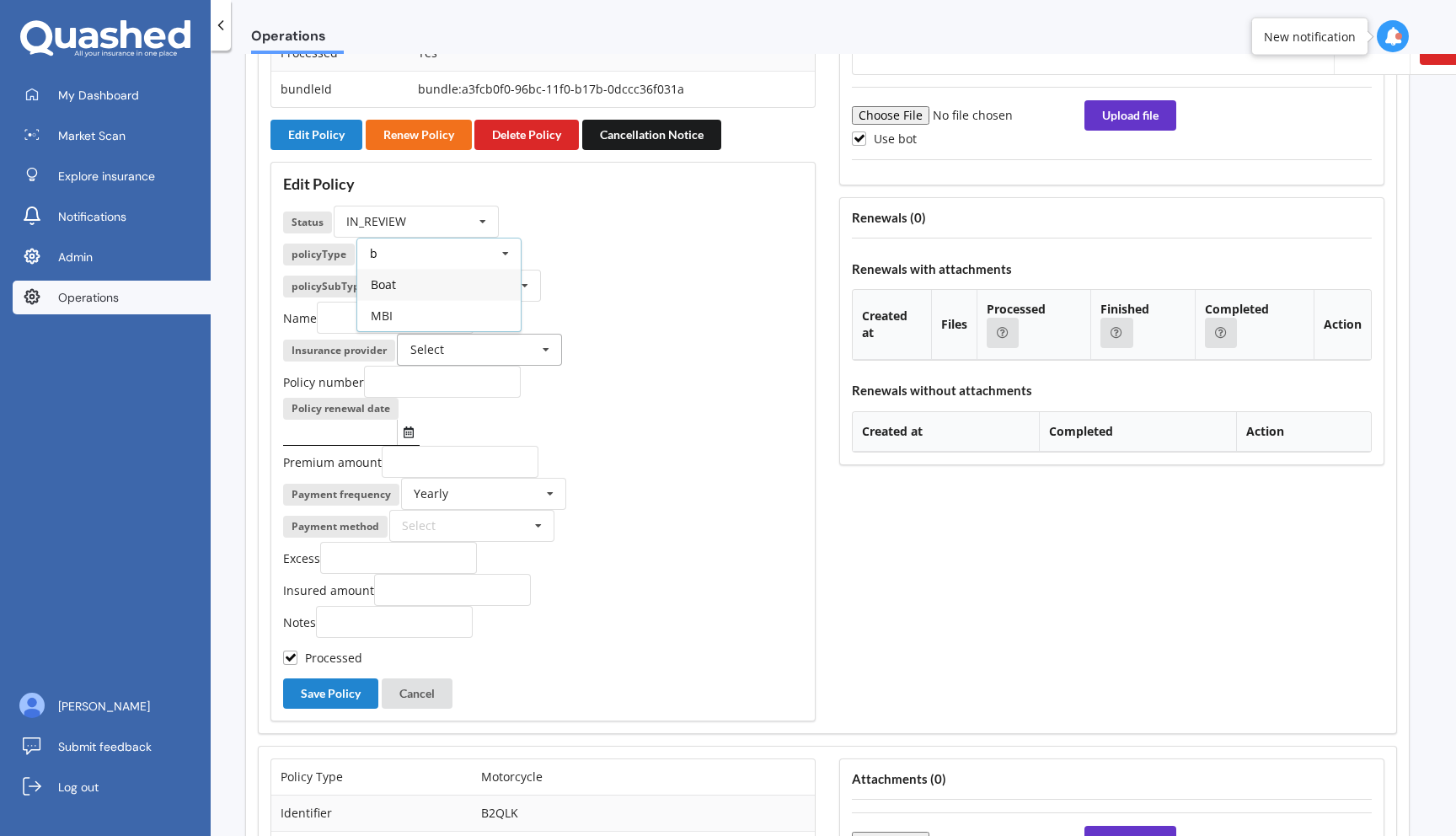
scroll to position [0, 0]
type input "ve"
click at [439, 331] on div "Vehicle" at bounding box center [439, 316] width 164 height 31
click at [457, 365] on input "text" at bounding box center [480, 349] width 164 height 30
type input "st"
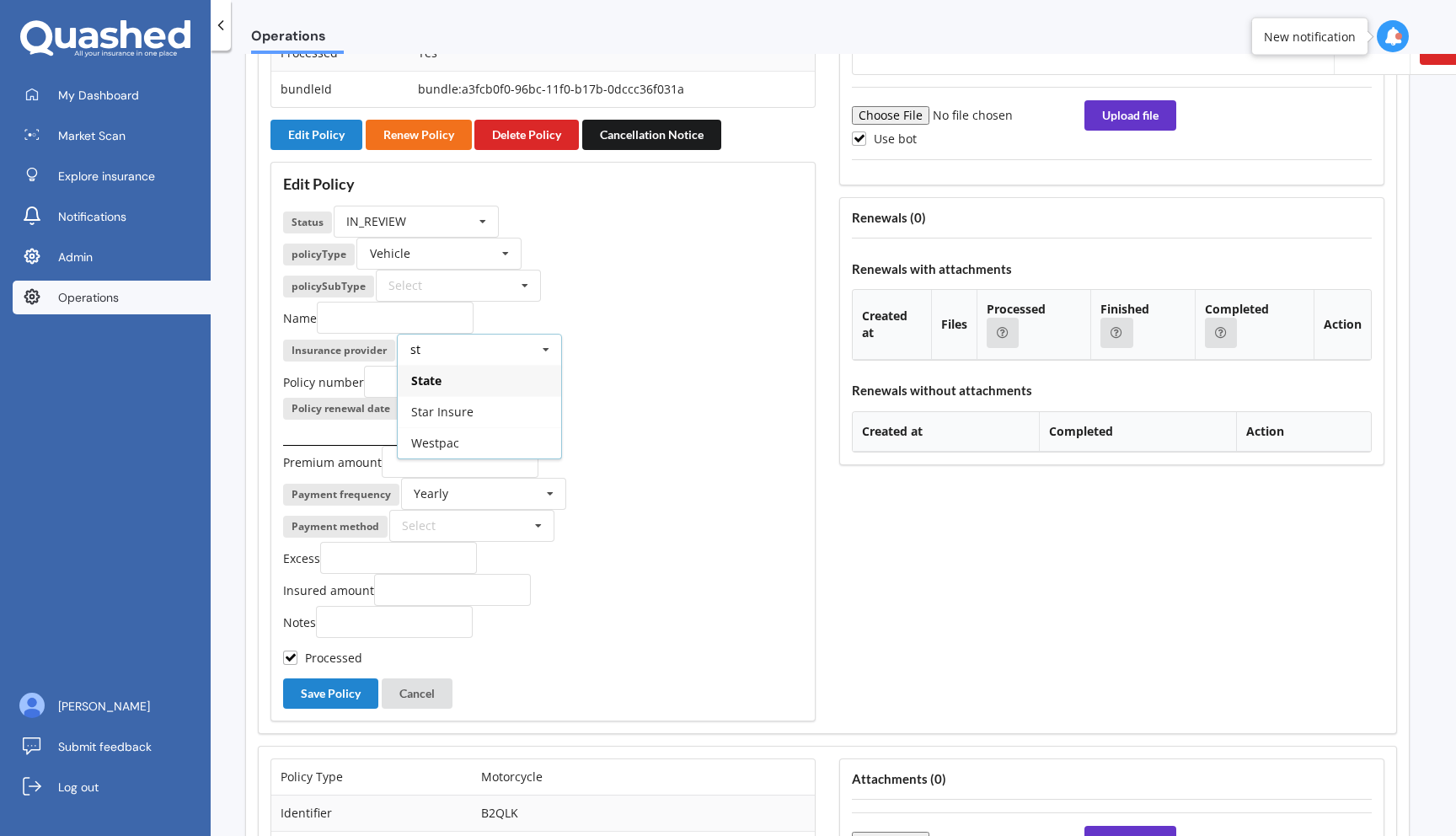
click at [456, 396] on div "State" at bounding box center [480, 380] width 164 height 31
click at [451, 301] on div "Select Comprehensive Third Party, Fire & Theft Third Party" at bounding box center [458, 286] width 165 height 32
click at [445, 387] on span "Third Party" at bounding box center [422, 378] width 62 height 16
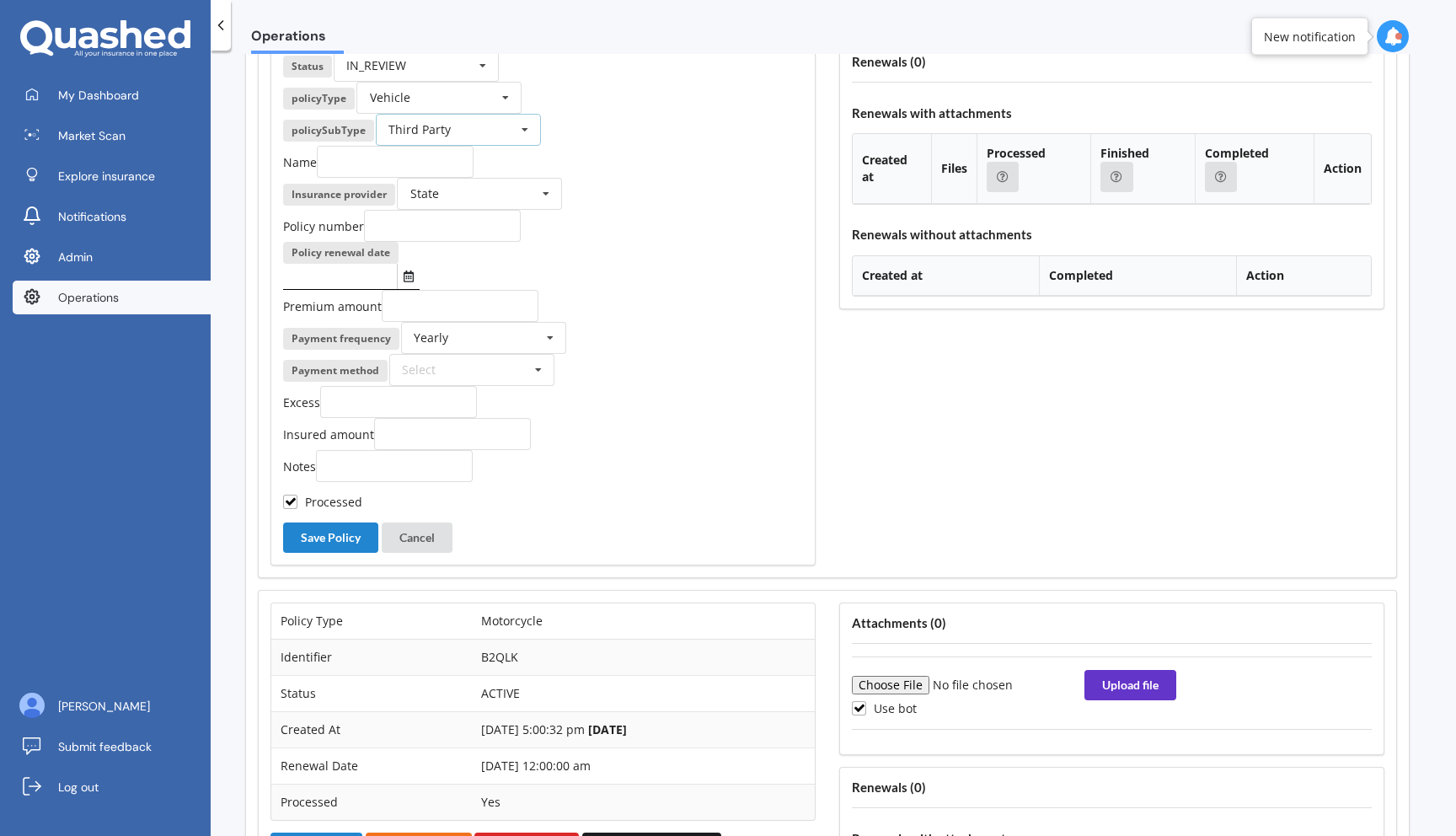
scroll to position [1875, 6]
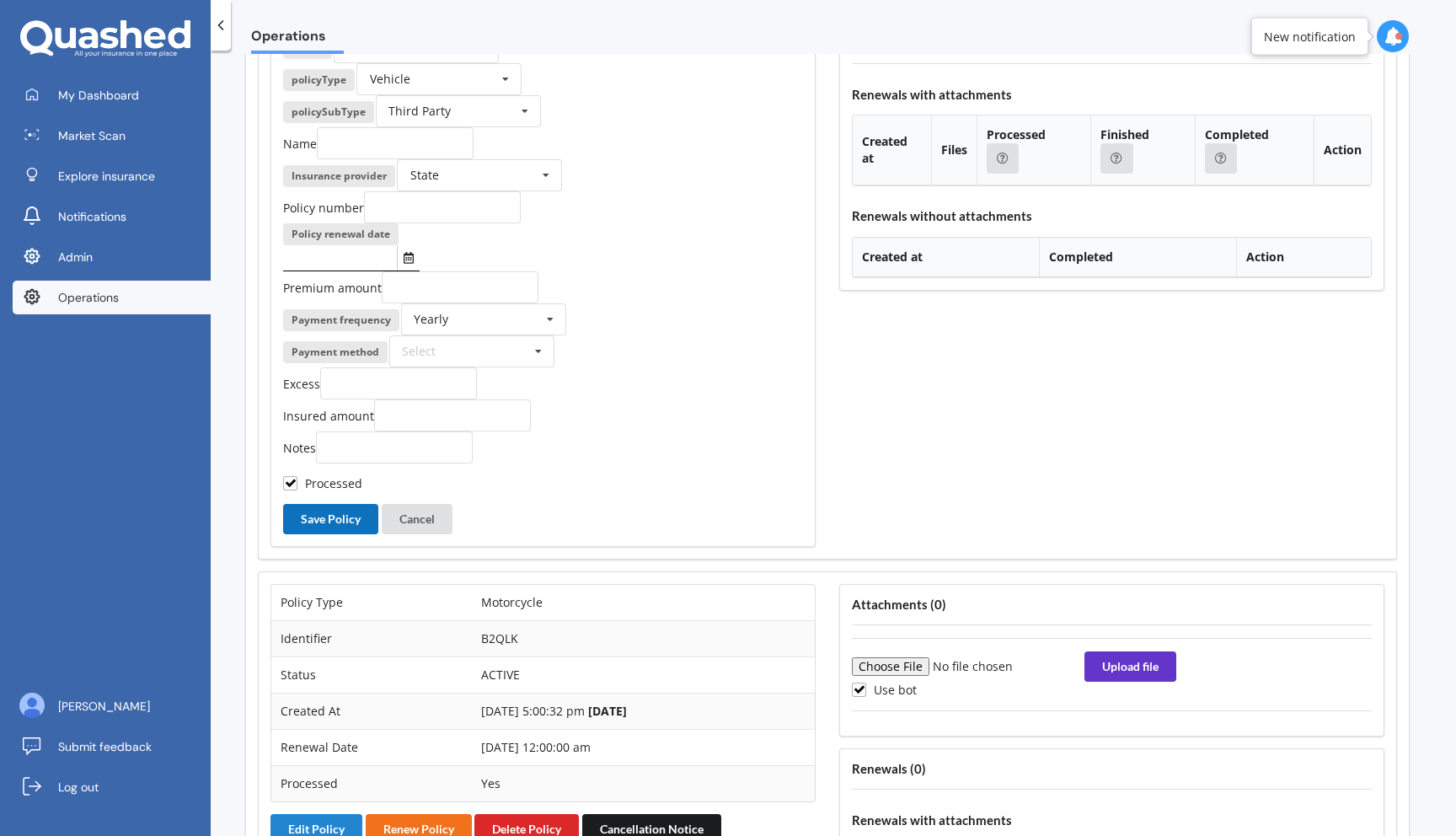
click at [322, 535] on button "Save Policy" at bounding box center [331, 519] width 96 height 30
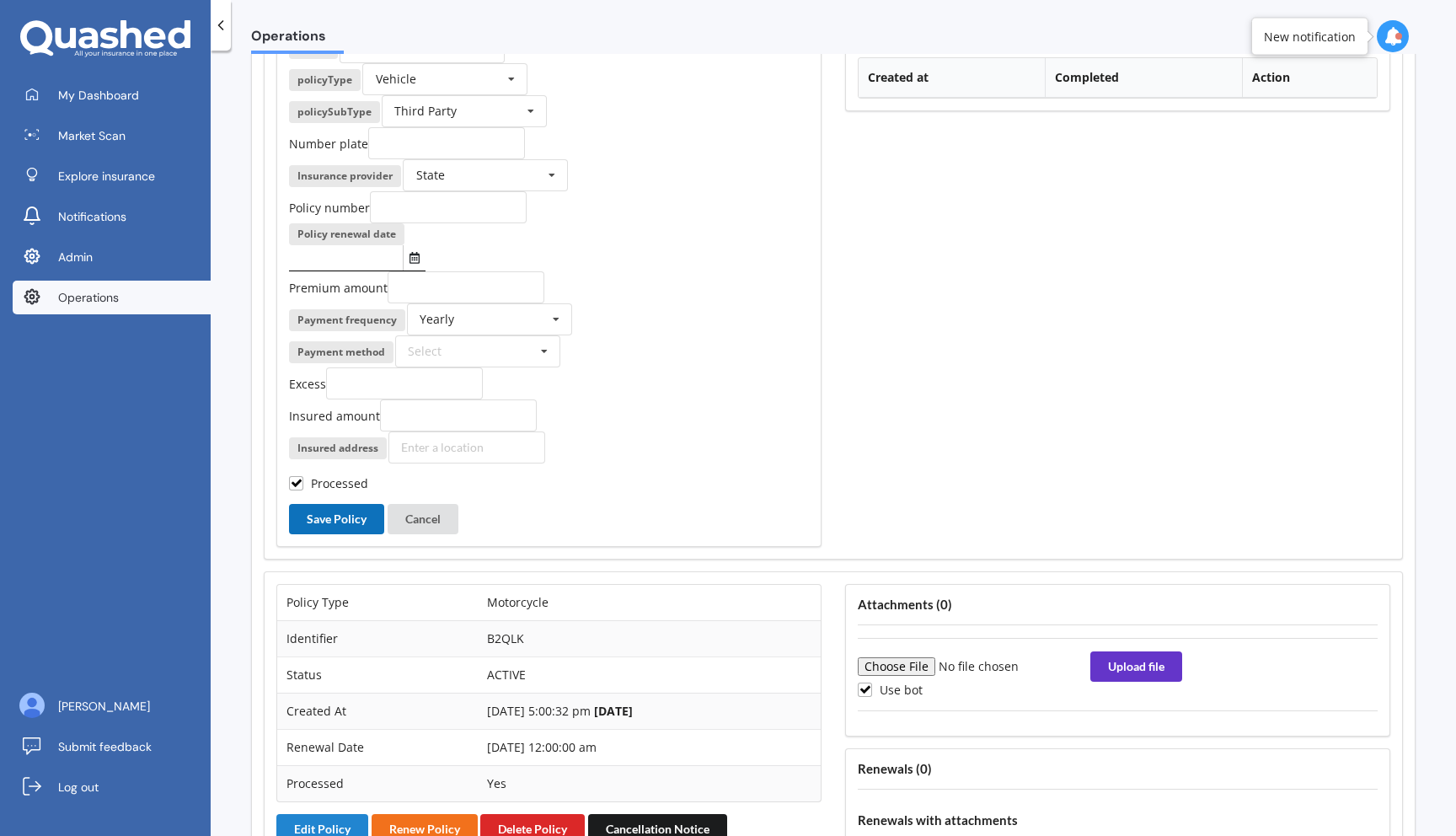
scroll to position [1875, 0]
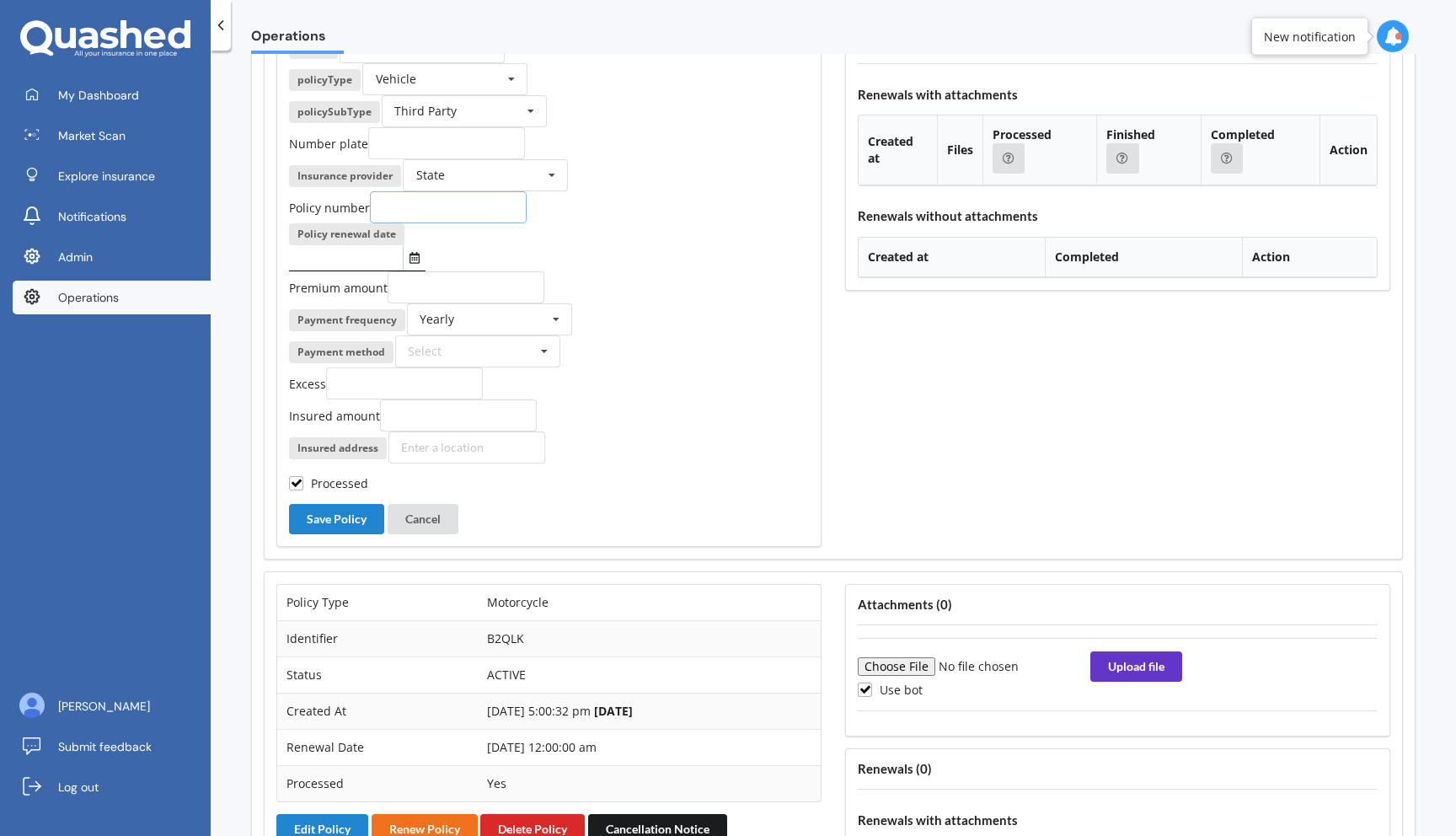
click at [439, 223] on input "text" at bounding box center [448, 207] width 157 height 32
click at [454, 159] on input "text" at bounding box center [446, 143] width 157 height 32
paste input "AUW234"
type input "AUW234"
click at [626, 128] on div "policySubType Third Party Comprehensive Third Party, Fire & Theft Third Party" at bounding box center [549, 111] width 520 height 32
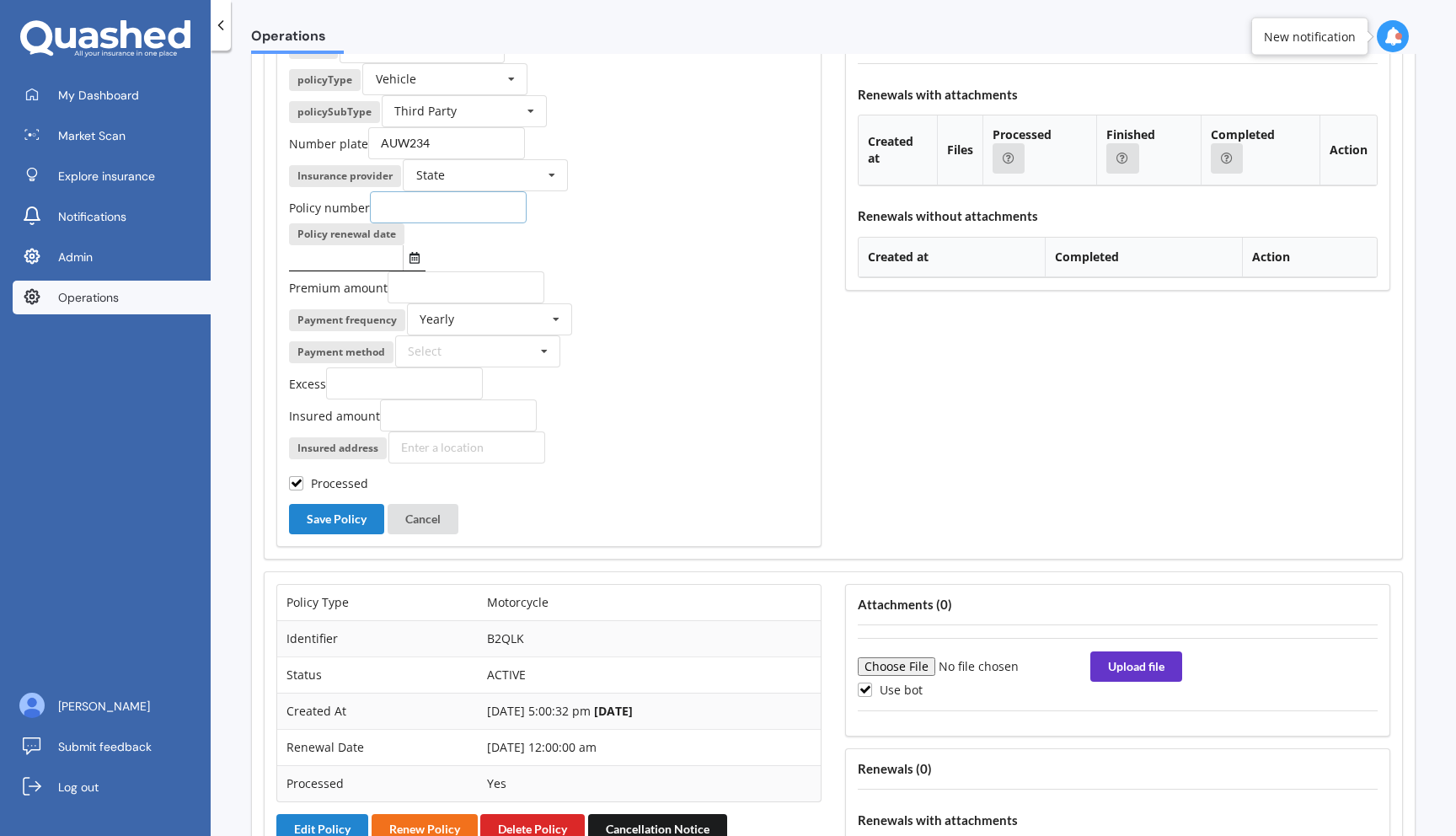
click at [434, 223] on input "text" at bounding box center [448, 207] width 157 height 32
paste input "MOTS01648643"
type input "MOTS01648643"
click at [410, 264] on icon "Select date" at bounding box center [414, 257] width 10 height 12
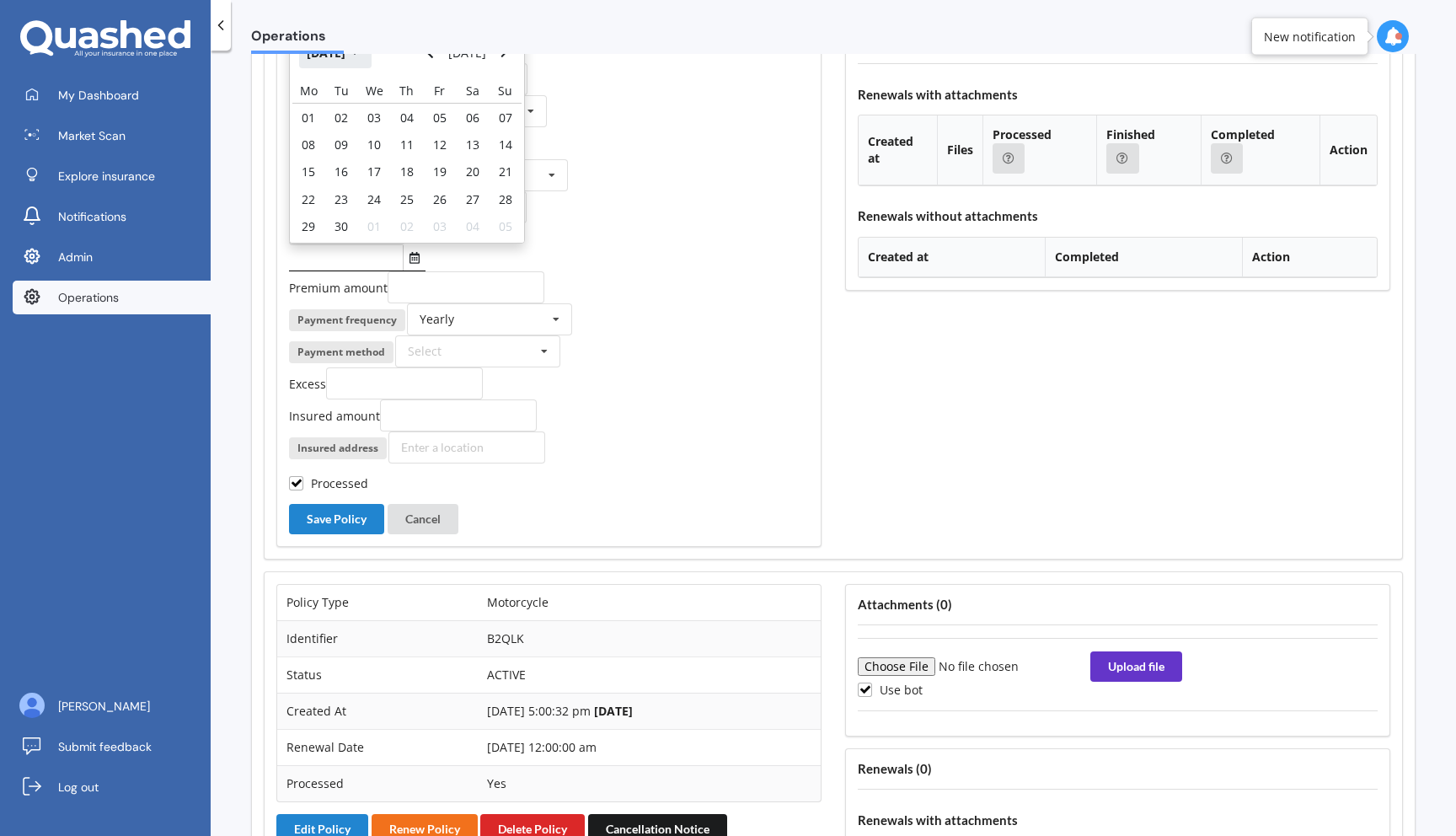
click at [350, 67] on button "Sep 2025" at bounding box center [335, 51] width 73 height 30
click at [500, 67] on button "Navigate forward" at bounding box center [504, 51] width 22 height 30
click at [394, 240] on div "Oct" at bounding box center [378, 214] width 57 height 53
click at [444, 208] on span "23" at bounding box center [439, 198] width 14 height 16
type input "23/10/2026"
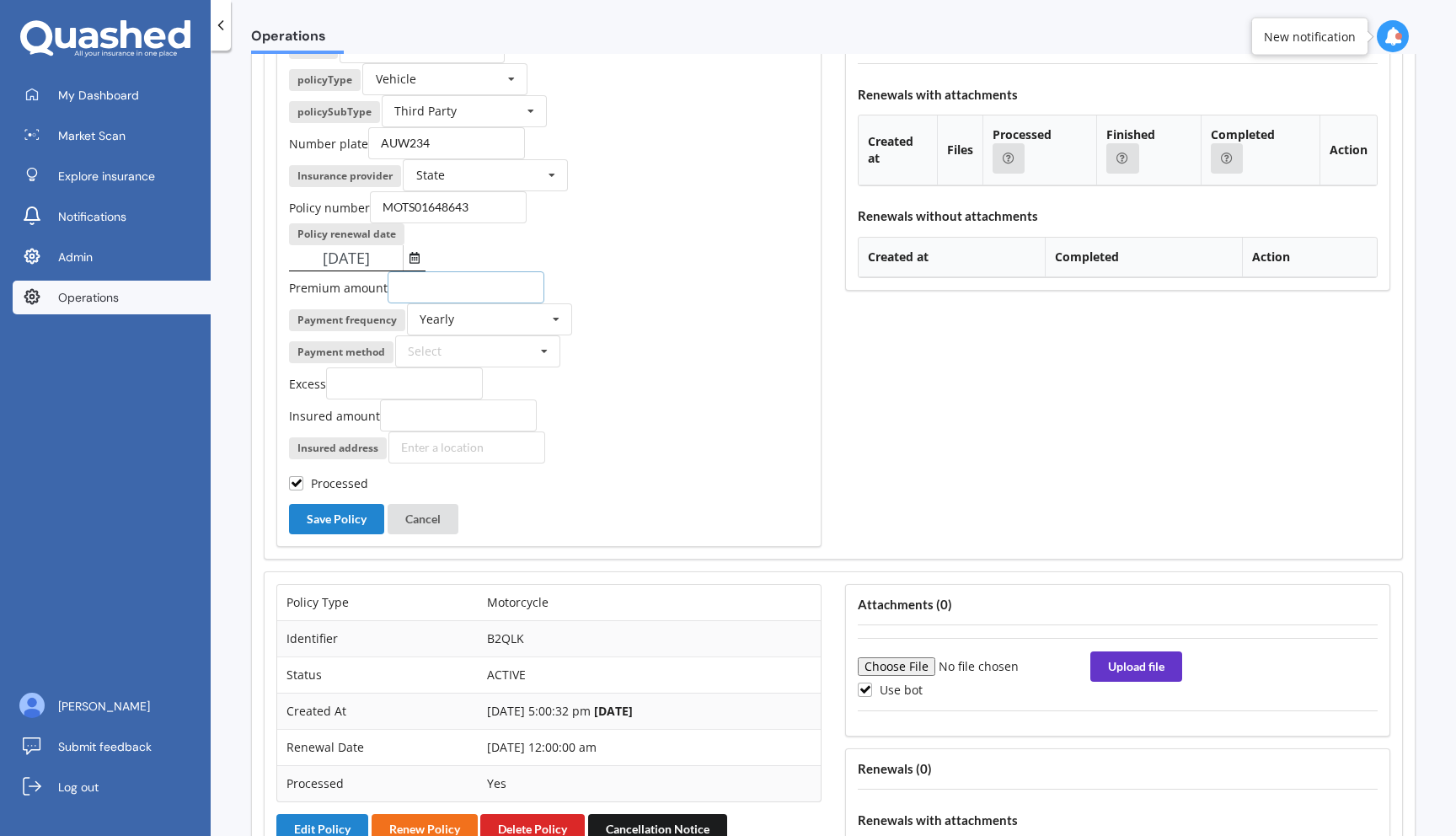
click at [467, 303] on input "number" at bounding box center [466, 287] width 157 height 32
paste input "15.72"
type input "15.72"
click at [486, 335] on div "Yearly Yearly Six-Monthly Quarterly Monthly Fortnightly Weekly One-Off" at bounding box center [490, 319] width 165 height 32
click at [483, 459] on div "Monthly" at bounding box center [490, 444] width 164 height 31
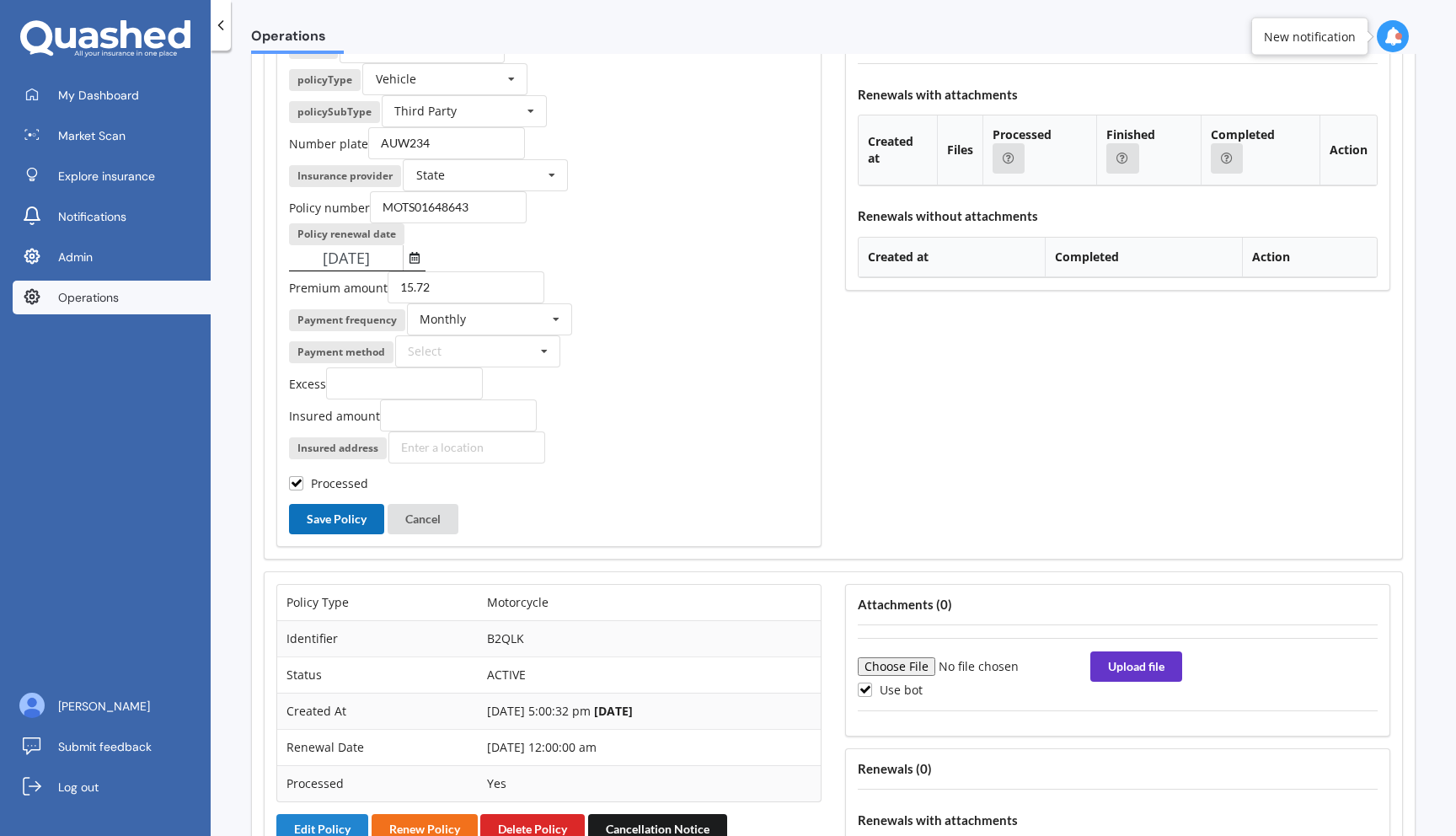
click at [340, 535] on button "Save Policy" at bounding box center [337, 519] width 96 height 30
click at [363, 400] on input "number" at bounding box center [404, 383] width 157 height 32
type input "500"
click at [342, 535] on button "Save Policy" at bounding box center [337, 519] width 96 height 30
click at [439, 535] on button "Cancel" at bounding box center [423, 519] width 71 height 30
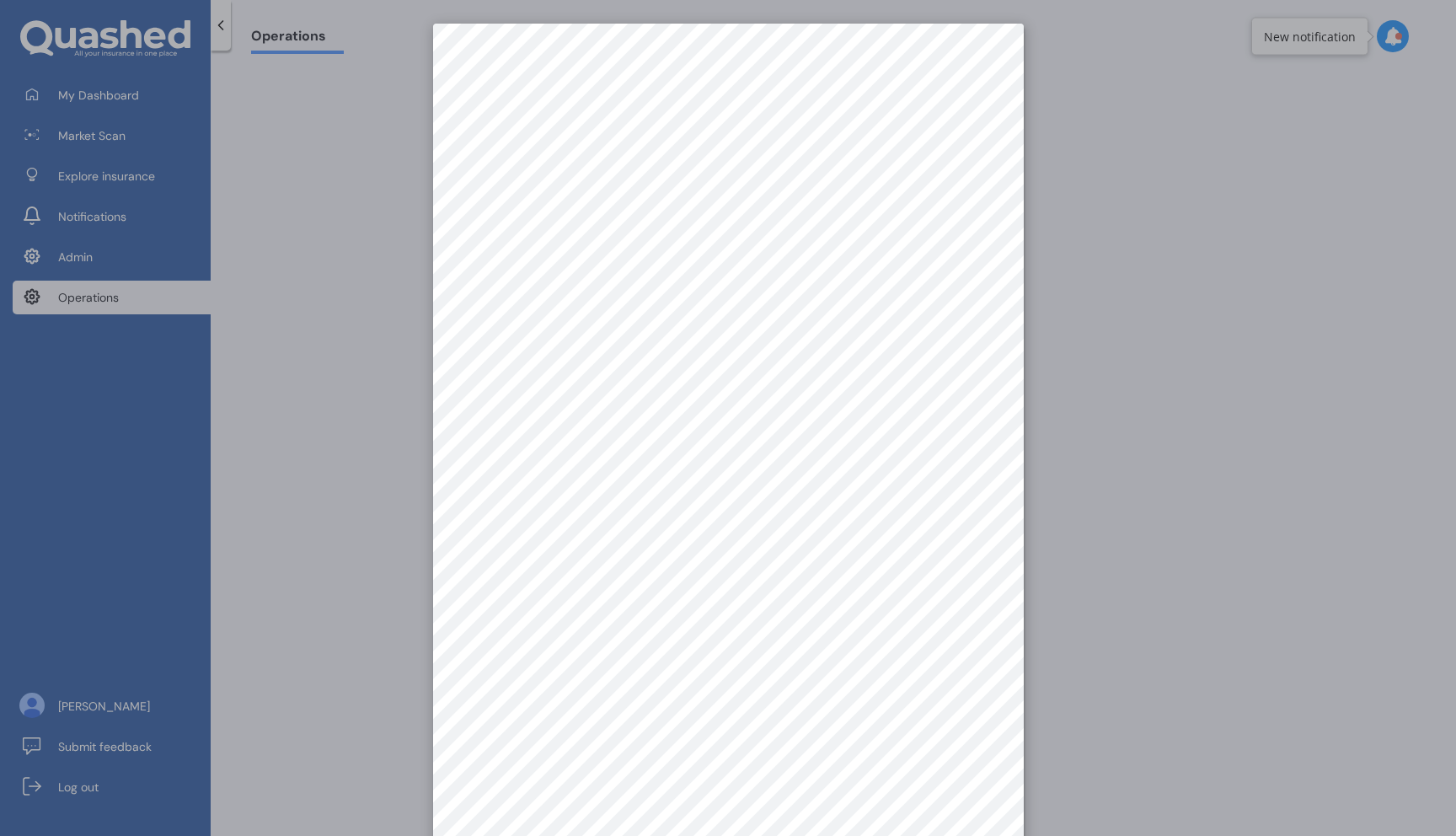
scroll to position [24, 0]
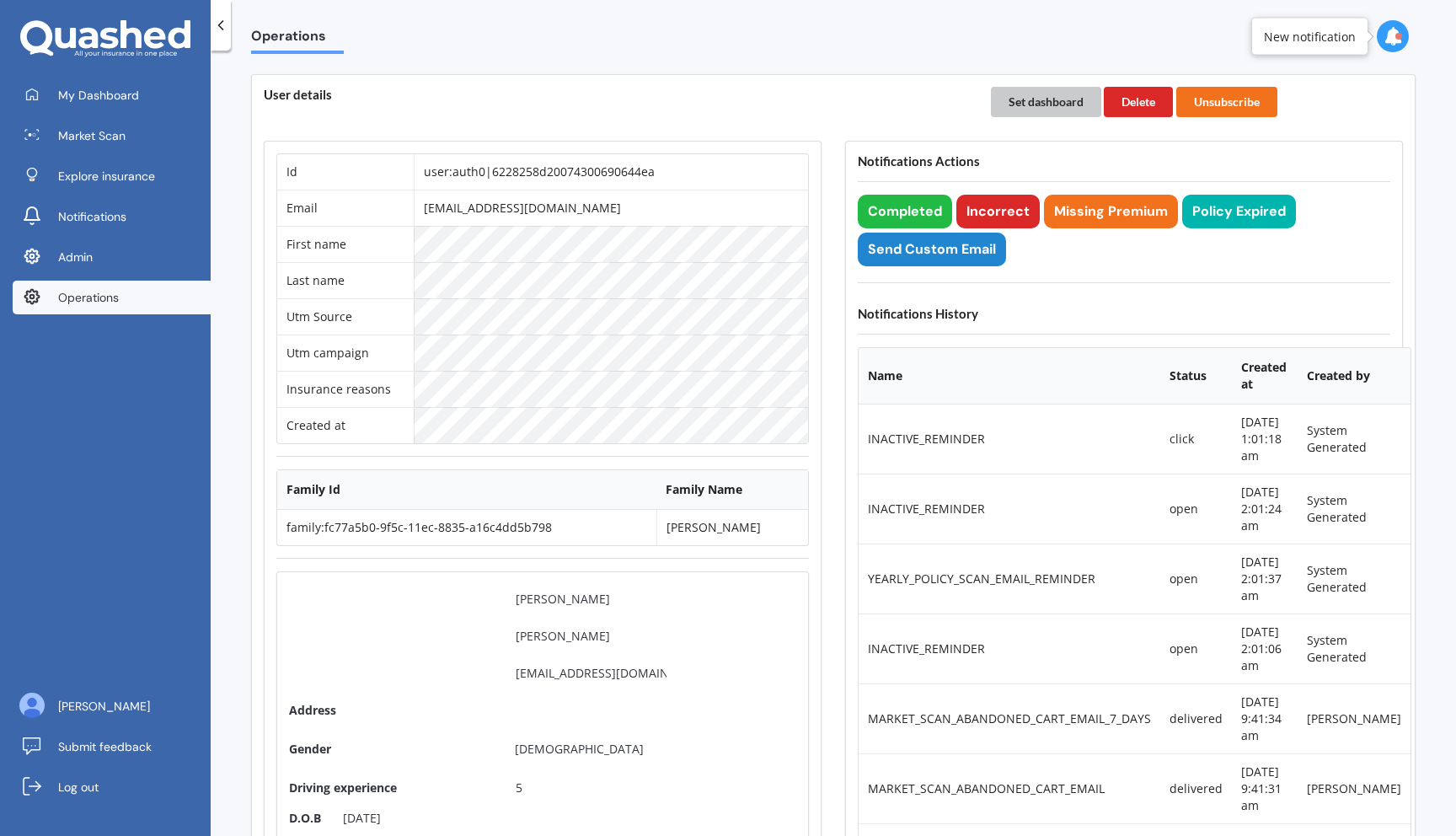
click at [1029, 102] on button "Set dashboard" at bounding box center [1046, 101] width 110 height 30
click at [138, 108] on link "My Dashboard" at bounding box center [112, 95] width 198 height 34
click at [916, 209] on button "Completed" at bounding box center [905, 211] width 95 height 34
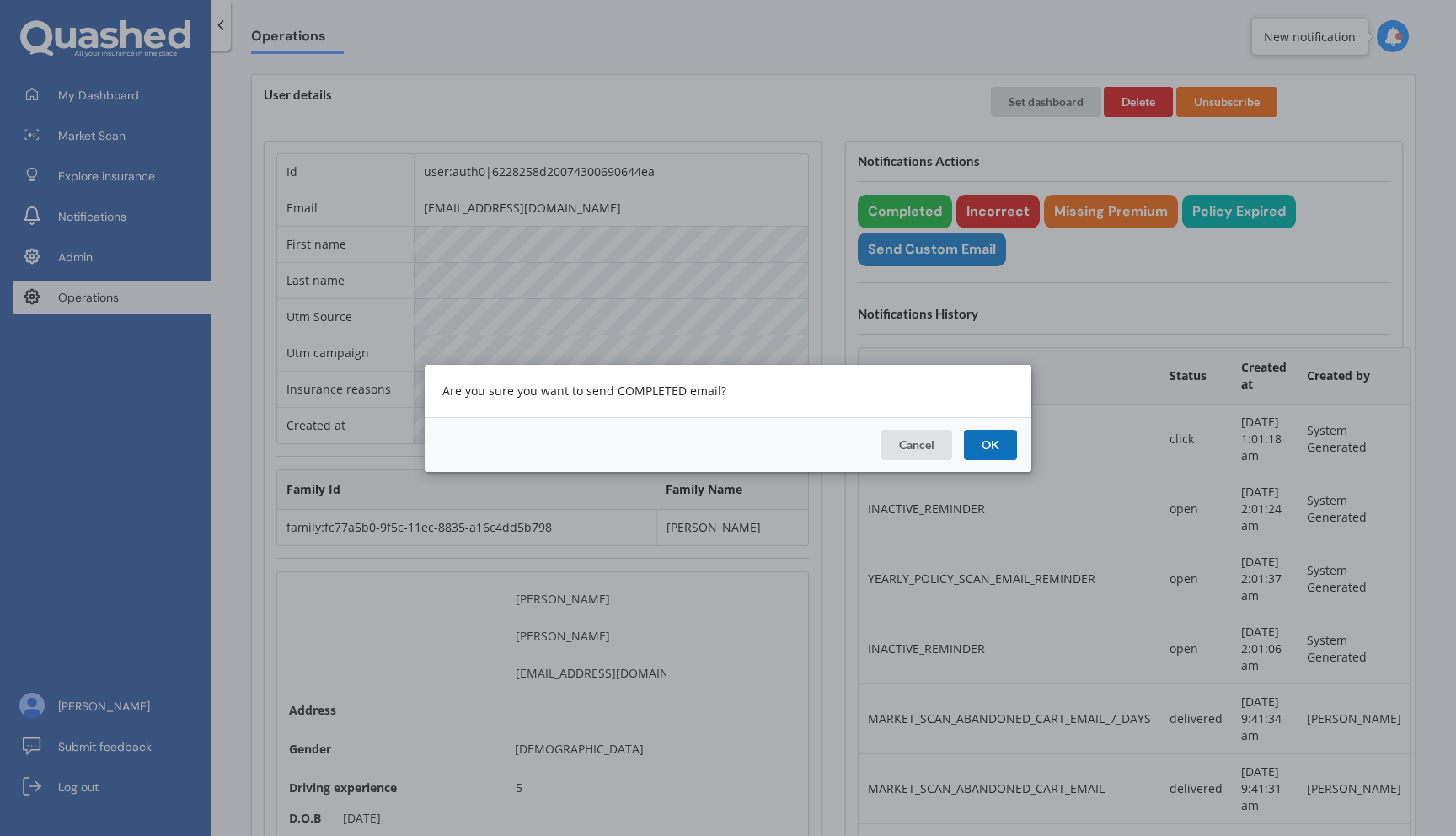
click at [1006, 441] on button "OK" at bounding box center [990, 444] width 53 height 30
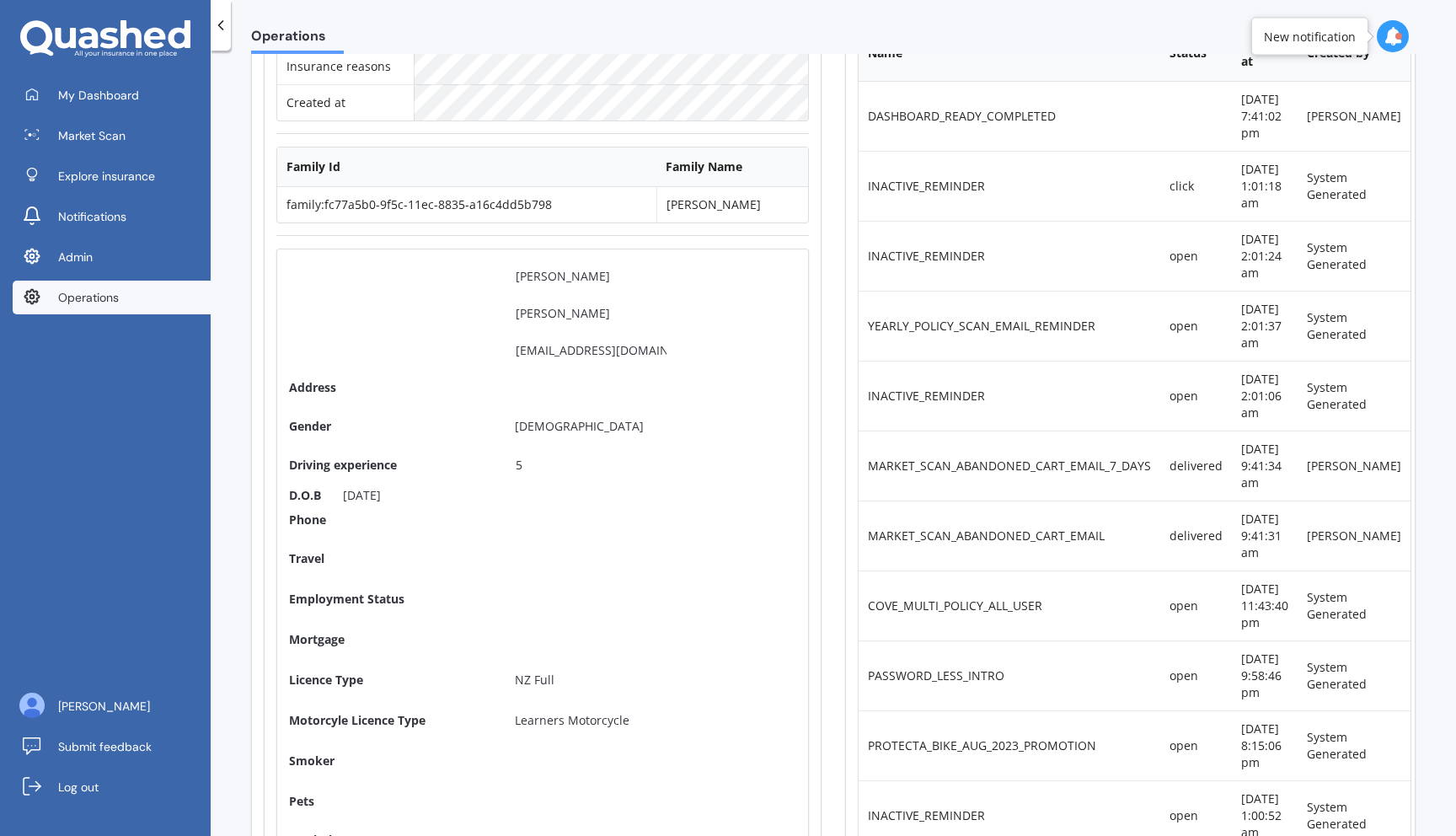
scroll to position [324, 0]
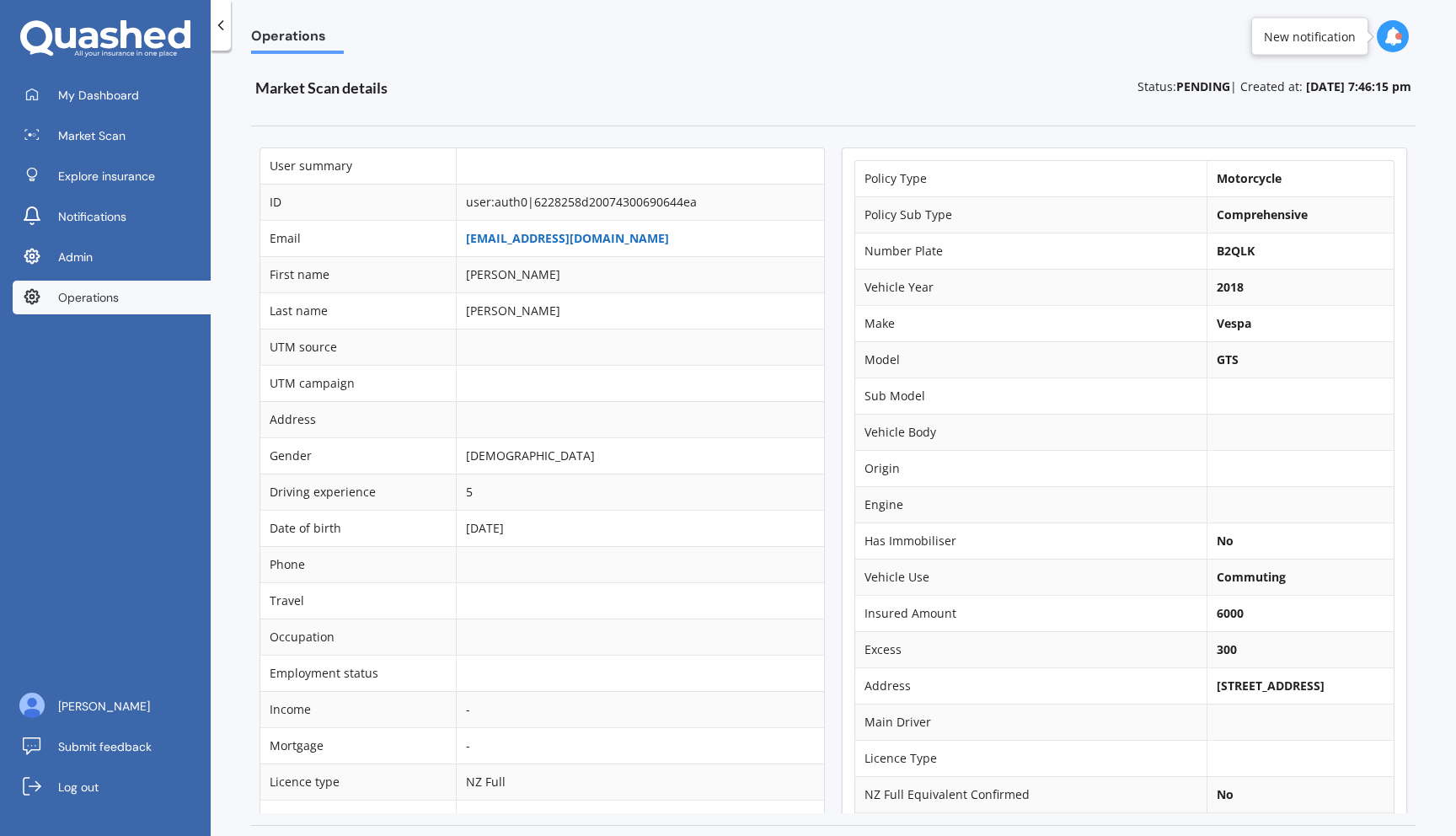
click at [546, 237] on link "[EMAIL_ADDRESS][DOMAIN_NAME]" at bounding box center [567, 237] width 203 height 16
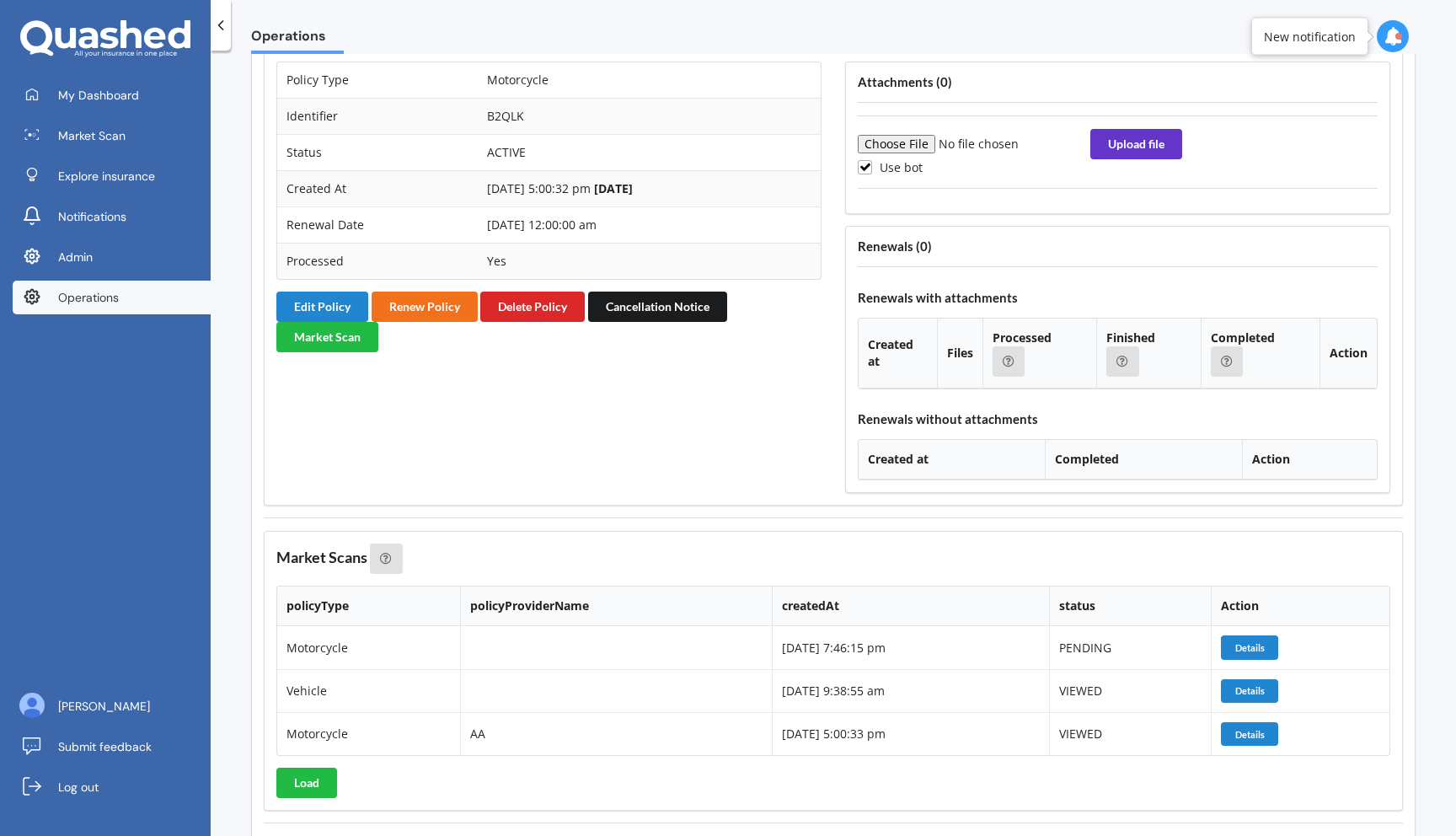
scroll to position [2714, 0]
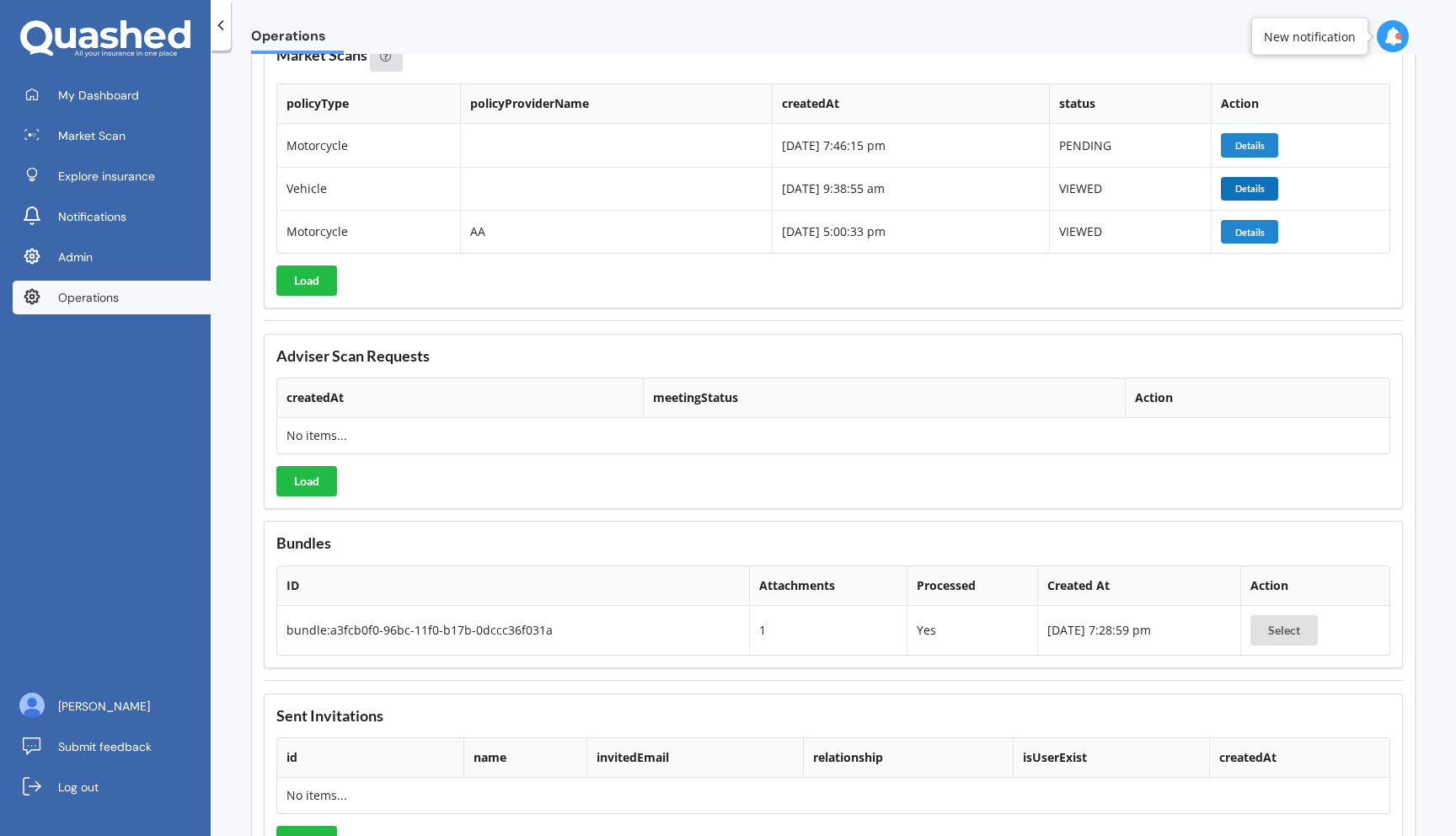
click at [1252, 200] on button "Details" at bounding box center [1249, 189] width 57 height 24
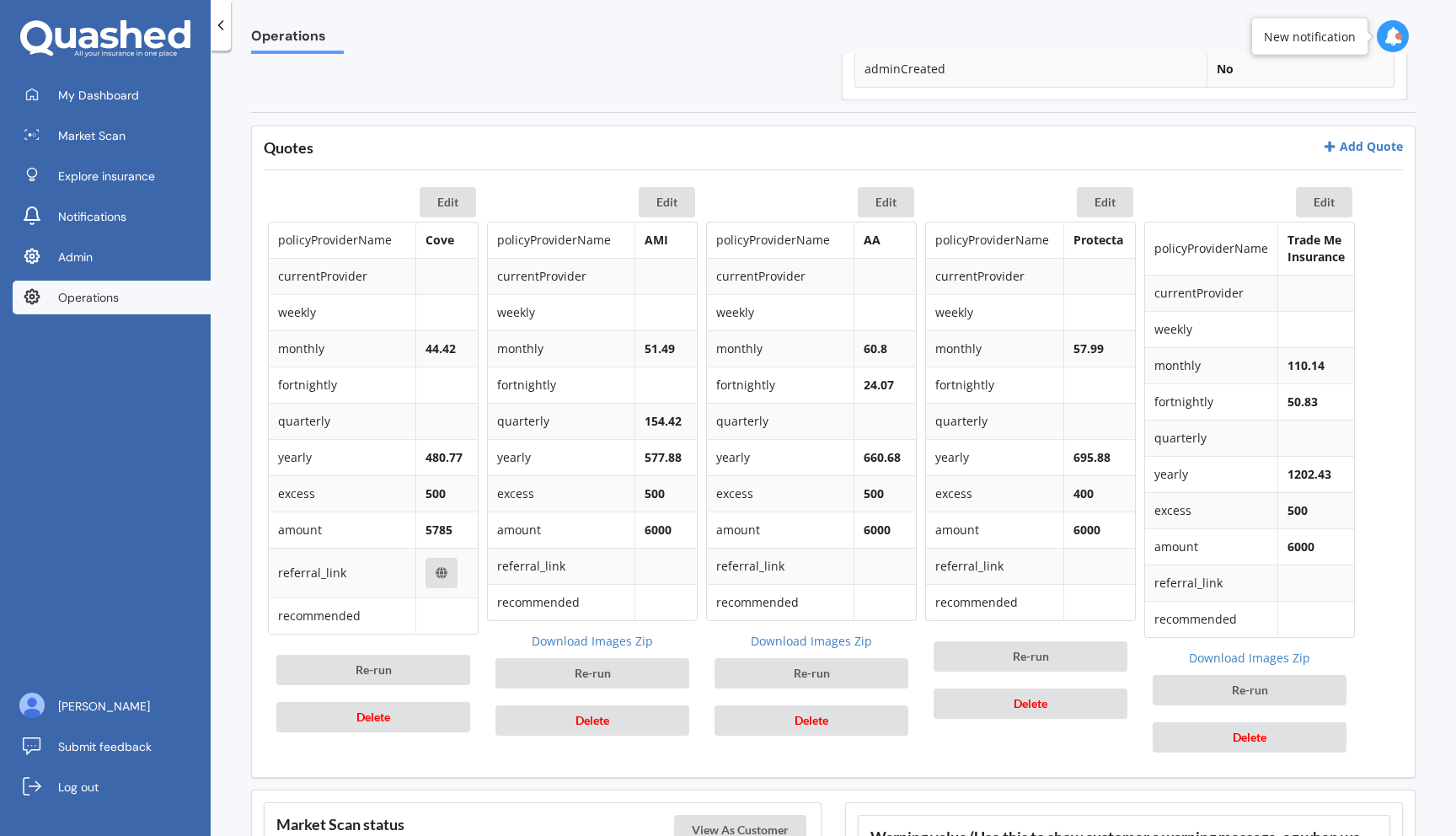
scroll to position [710, 0]
